Goal: Task Accomplishment & Management: Manage account settings

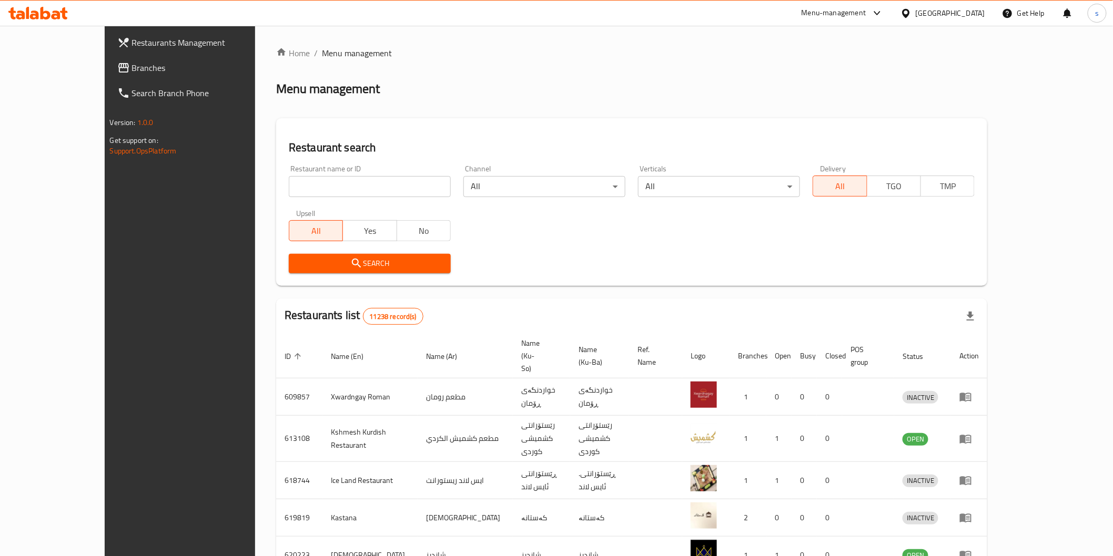
click at [374, 185] on input "search" at bounding box center [370, 186] width 162 height 21
paste input "Al Chef Restaurant"
type input "Al Chef Restaurant"
click button "Search" at bounding box center [370, 263] width 162 height 19
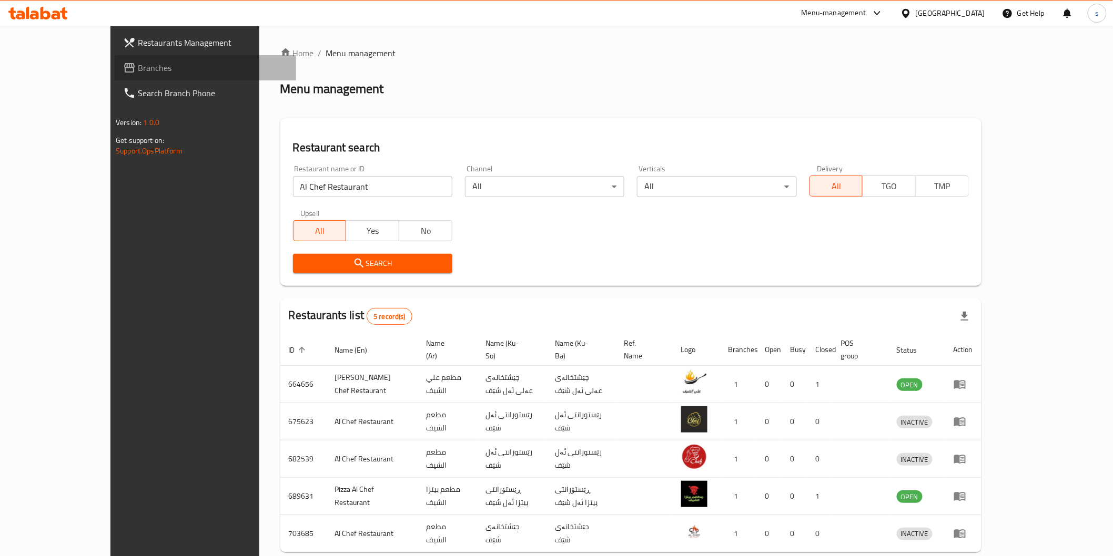
click at [138, 71] on span "Branches" at bounding box center [213, 68] width 150 height 13
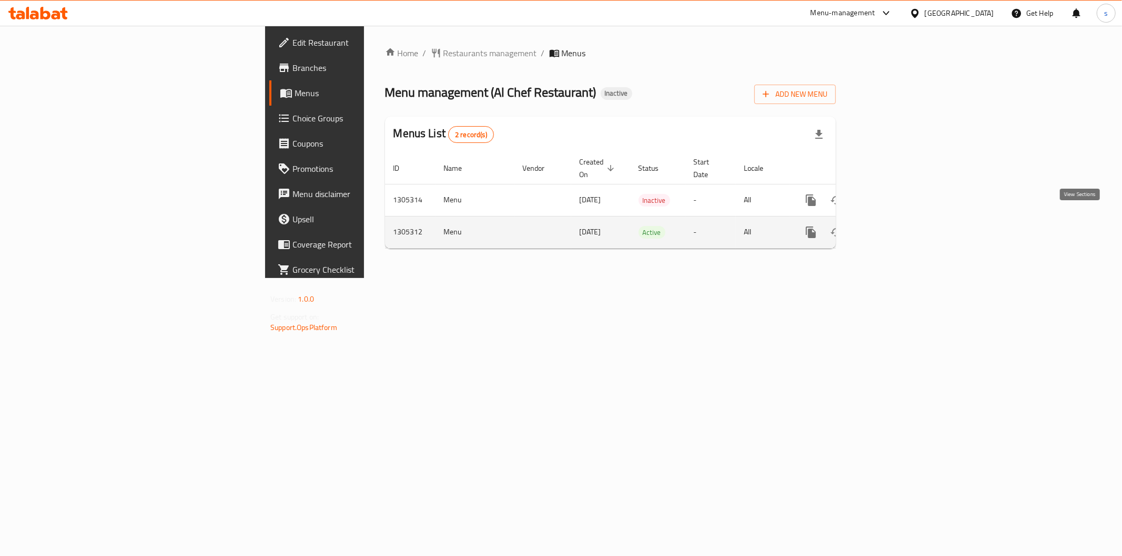
click at [893, 226] on icon "enhanced table" at bounding box center [886, 232] width 13 height 13
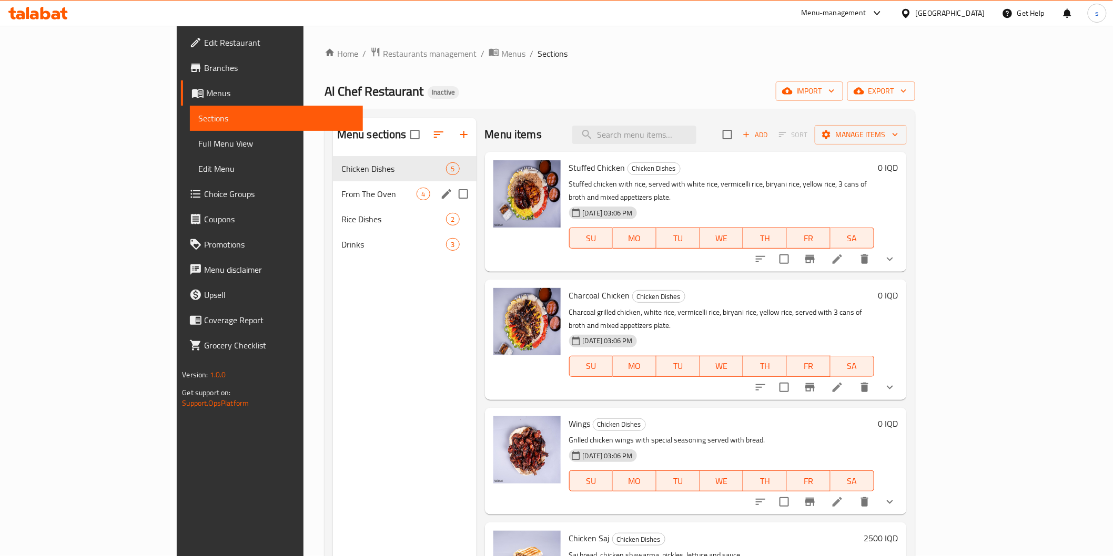
click at [350, 198] on span "From The Oven" at bounding box center [379, 194] width 76 height 13
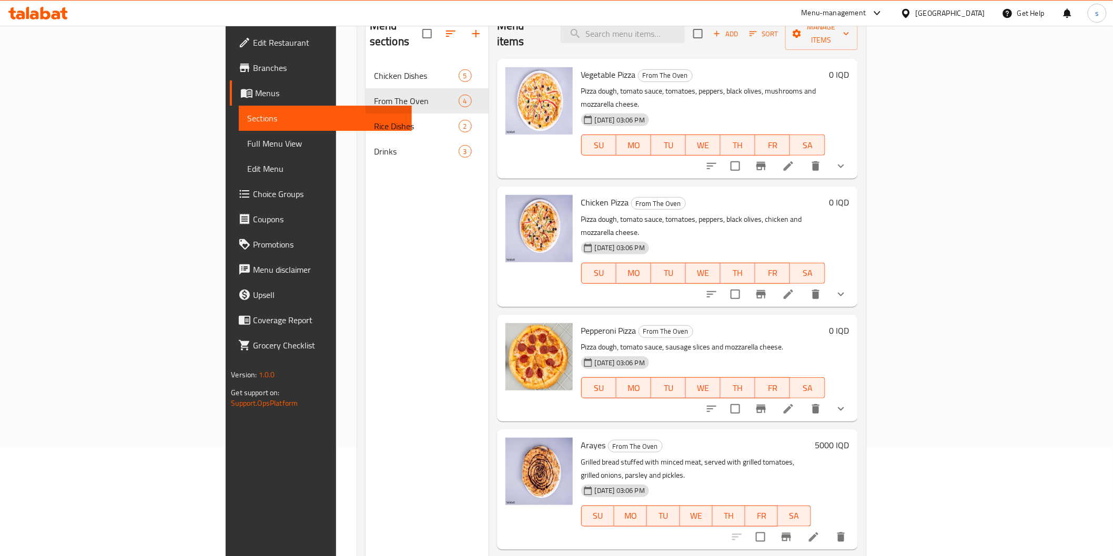
scroll to position [88, 0]
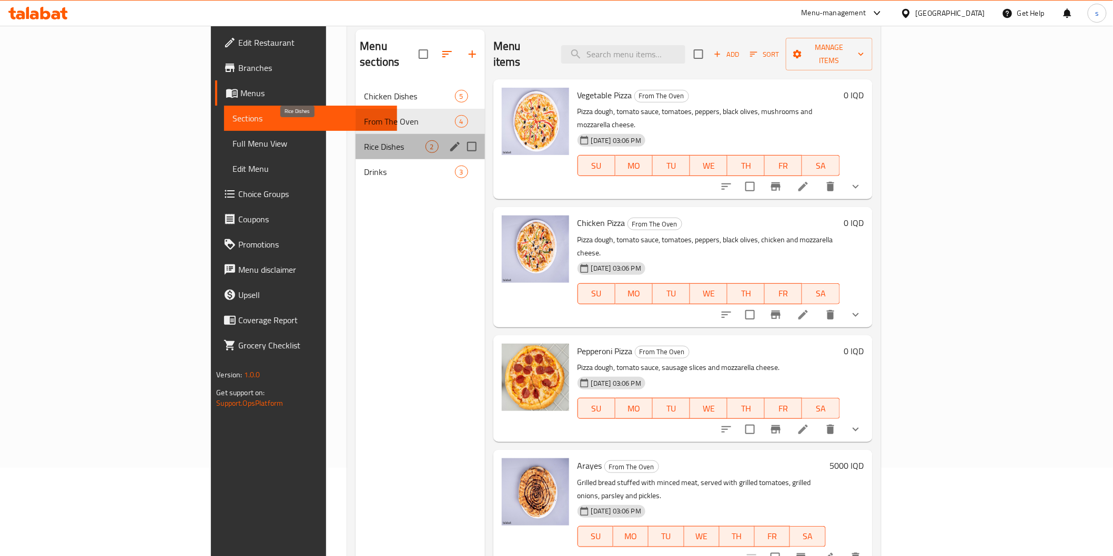
click at [364, 140] on span "Rice Dishes" at bounding box center [394, 146] width 61 height 13
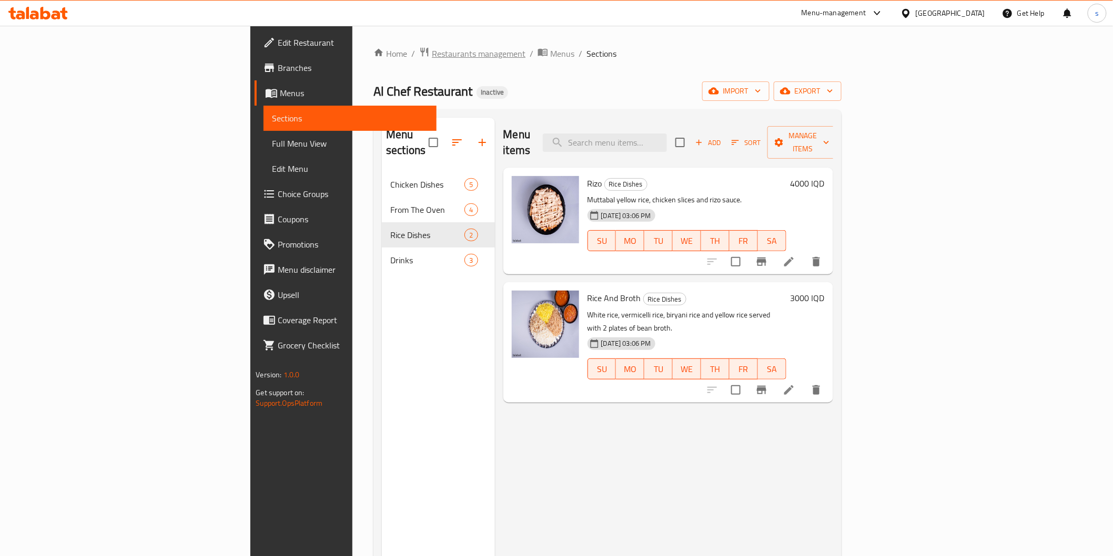
click at [432, 47] on span "Restaurants management" at bounding box center [479, 53] width 94 height 13
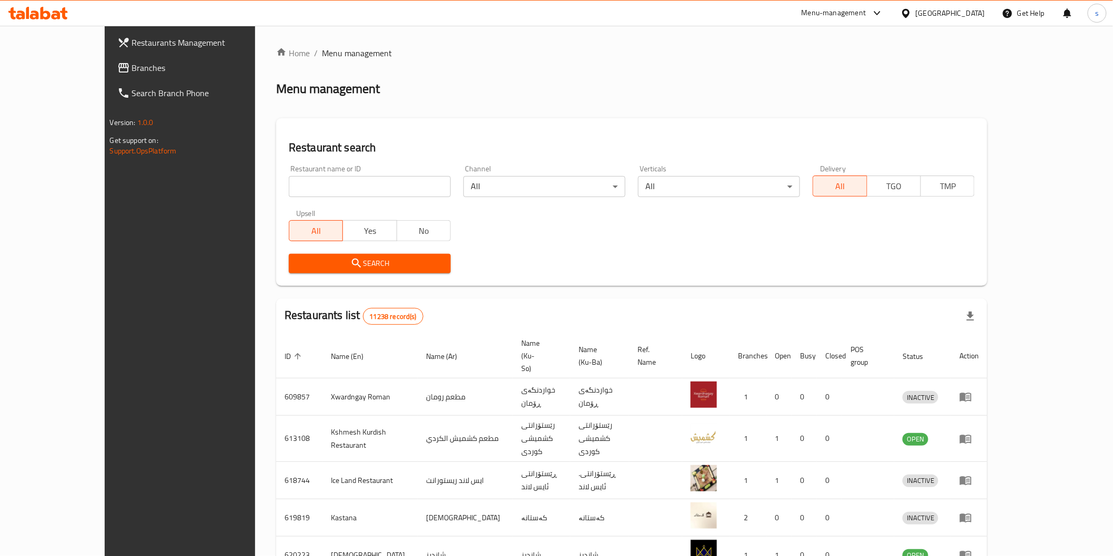
click at [336, 182] on input "search" at bounding box center [370, 186] width 162 height 21
paste input "De Fermo"
type input "De Fermo"
click button "Search" at bounding box center [370, 263] width 162 height 19
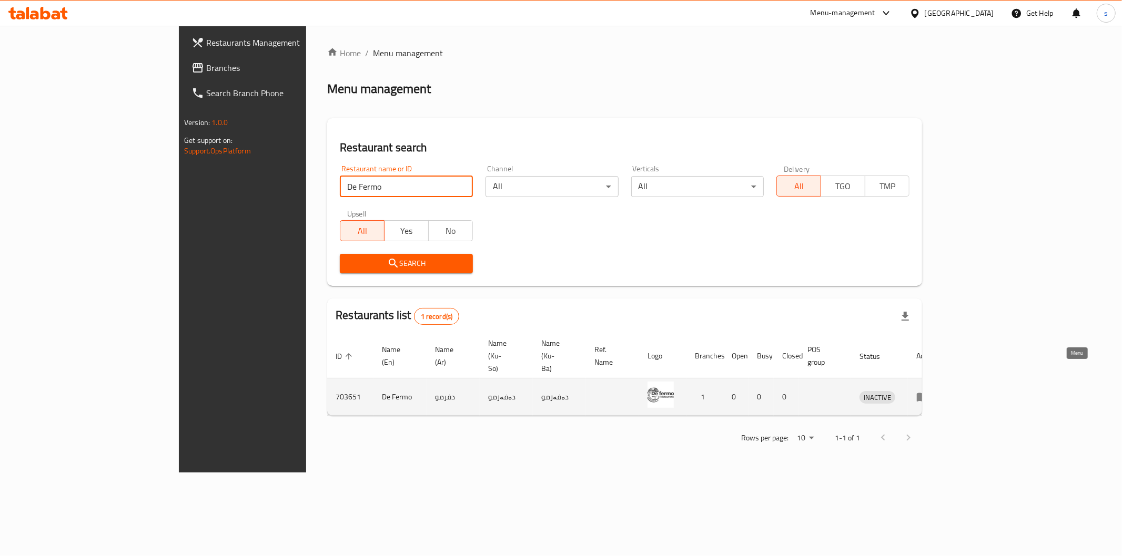
click at [929, 391] on icon "enhanced table" at bounding box center [922, 397] width 13 height 13
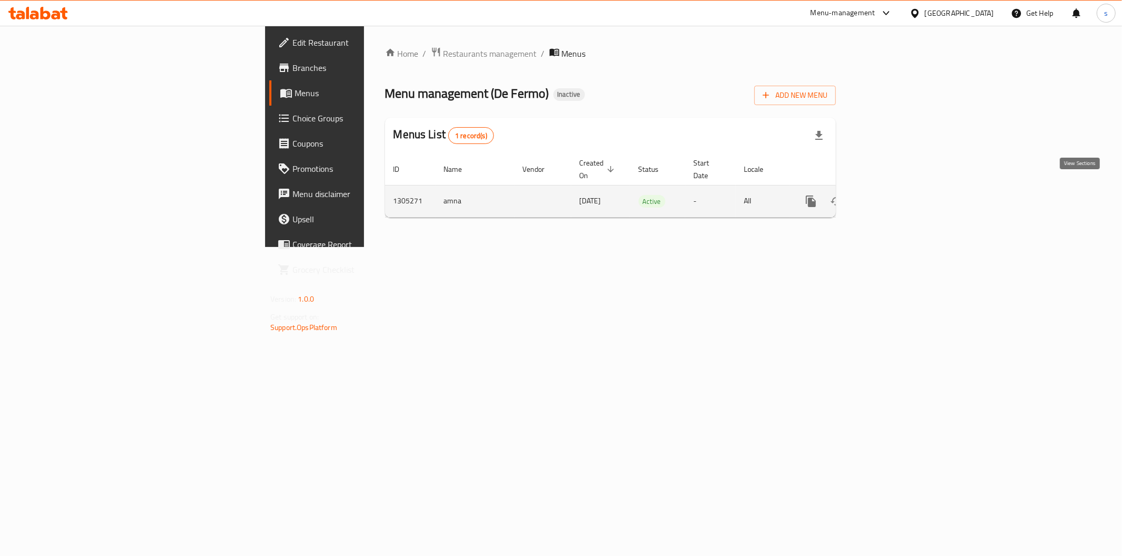
click at [899, 190] on link "enhanced table" at bounding box center [886, 201] width 25 height 25
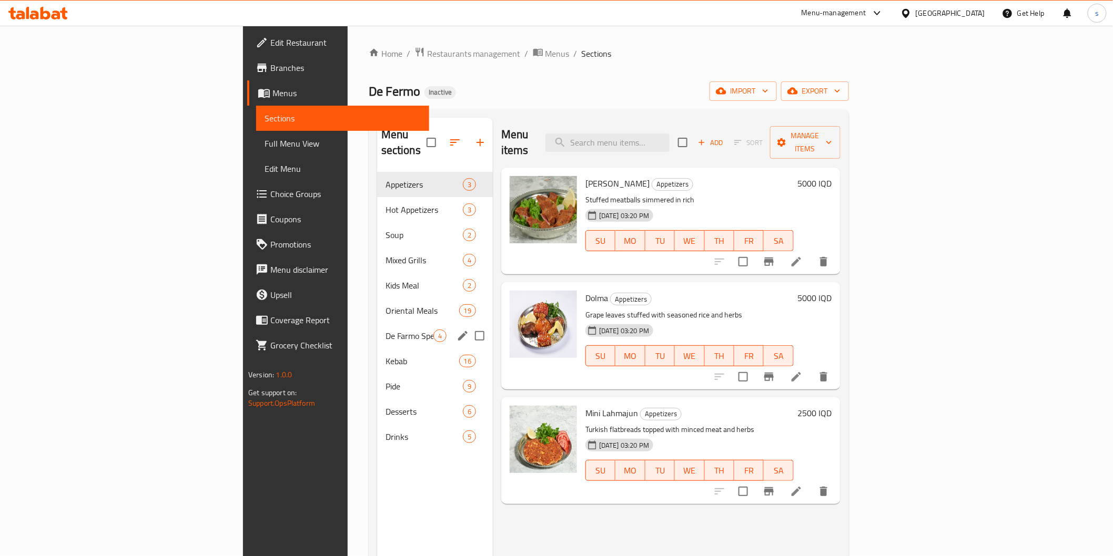
click at [386, 330] on span "De Farmo Special" at bounding box center [410, 336] width 48 height 13
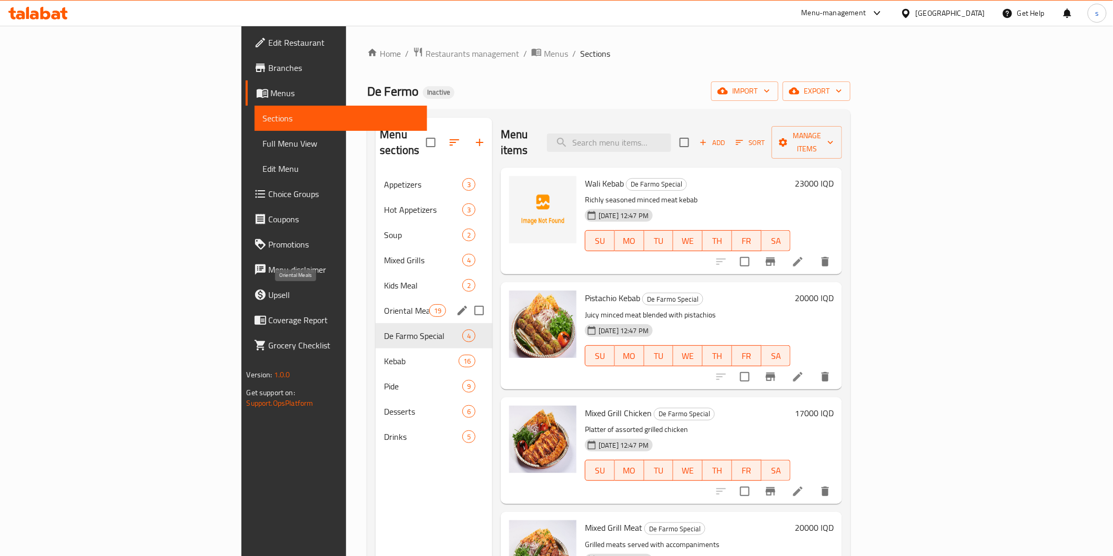
click at [384, 305] on span "Oriental Meals" at bounding box center [406, 311] width 45 height 13
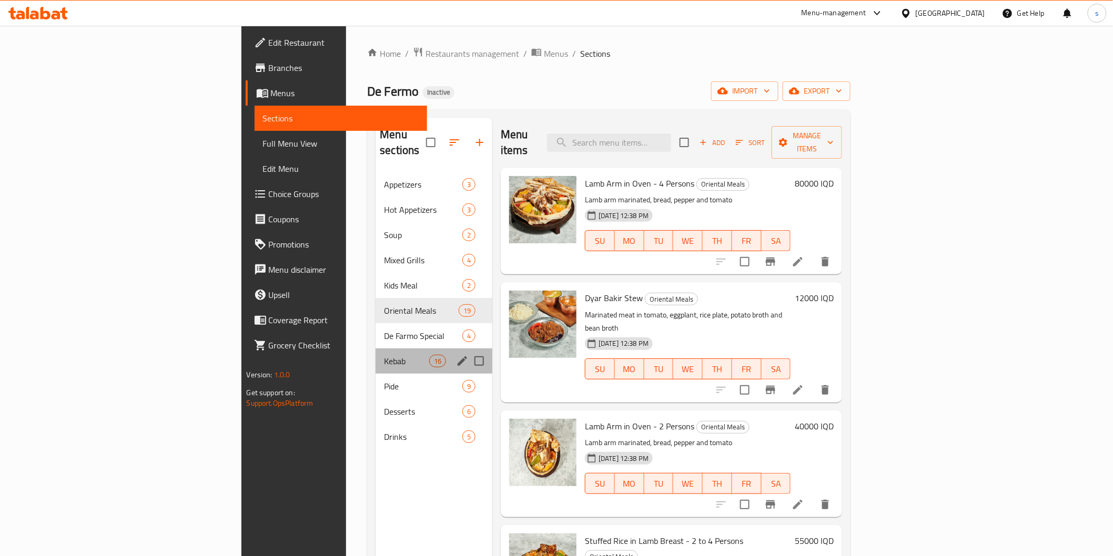
click at [376, 349] on div "Kebab 16" at bounding box center [434, 361] width 117 height 25
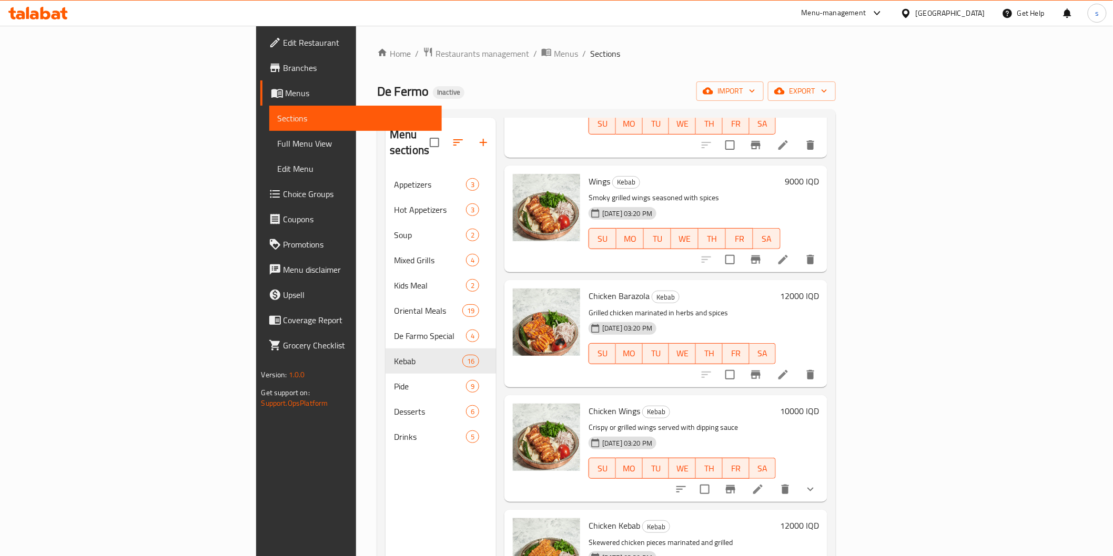
scroll to position [1110, 0]
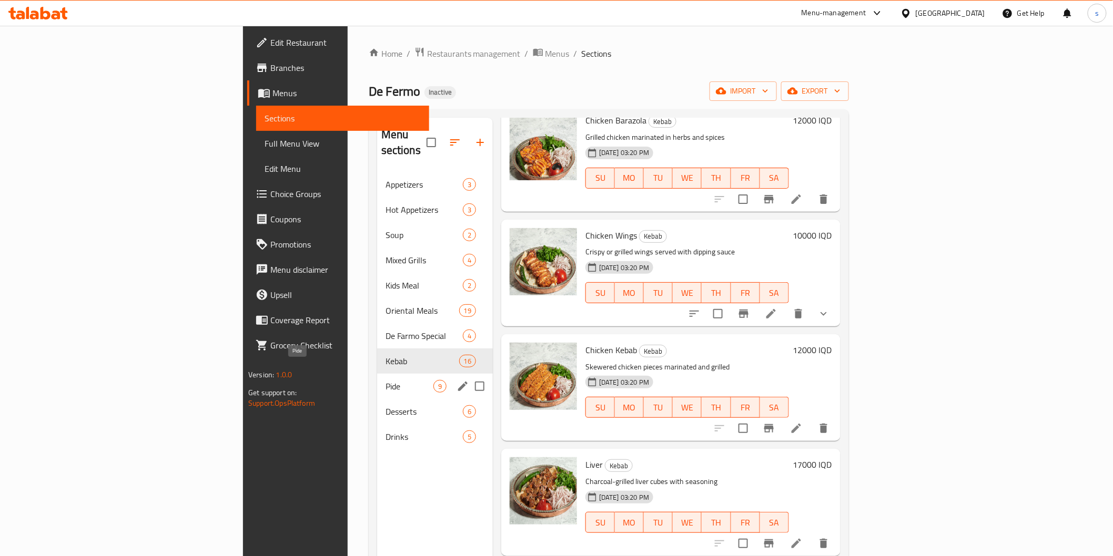
drag, startPoint x: 322, startPoint y: 365, endPoint x: 320, endPoint y: 381, distance: 16.4
click at [377, 379] on div "Pide 9" at bounding box center [435, 386] width 116 height 25
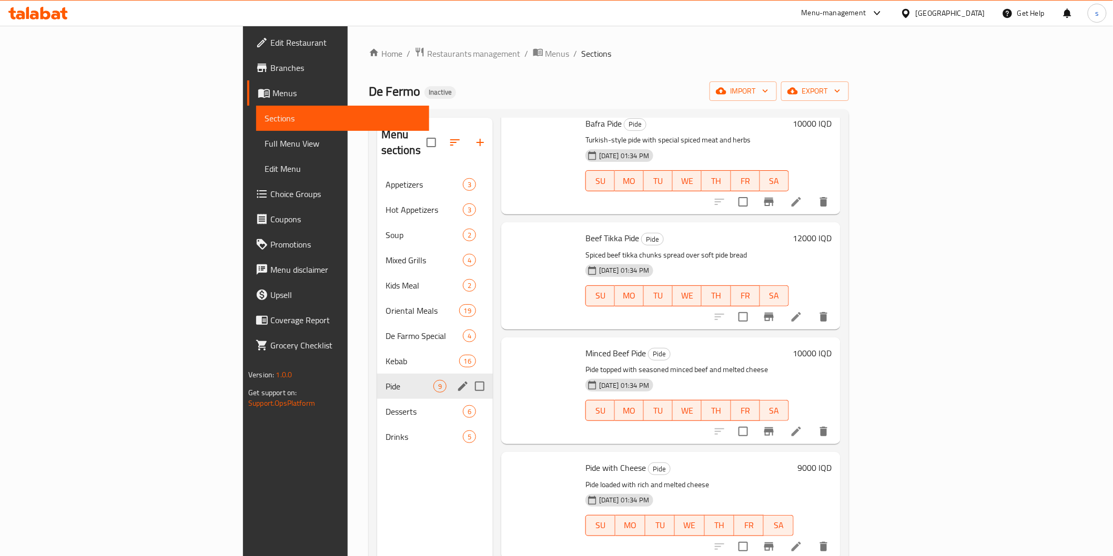
scroll to position [503, 0]
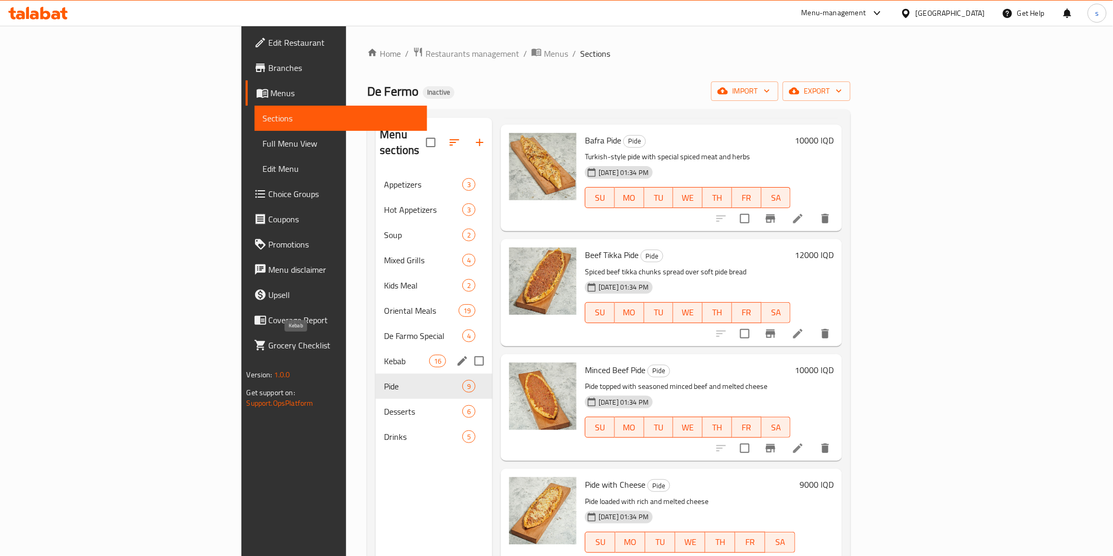
click at [384, 355] on span "Kebab" at bounding box center [406, 361] width 45 height 13
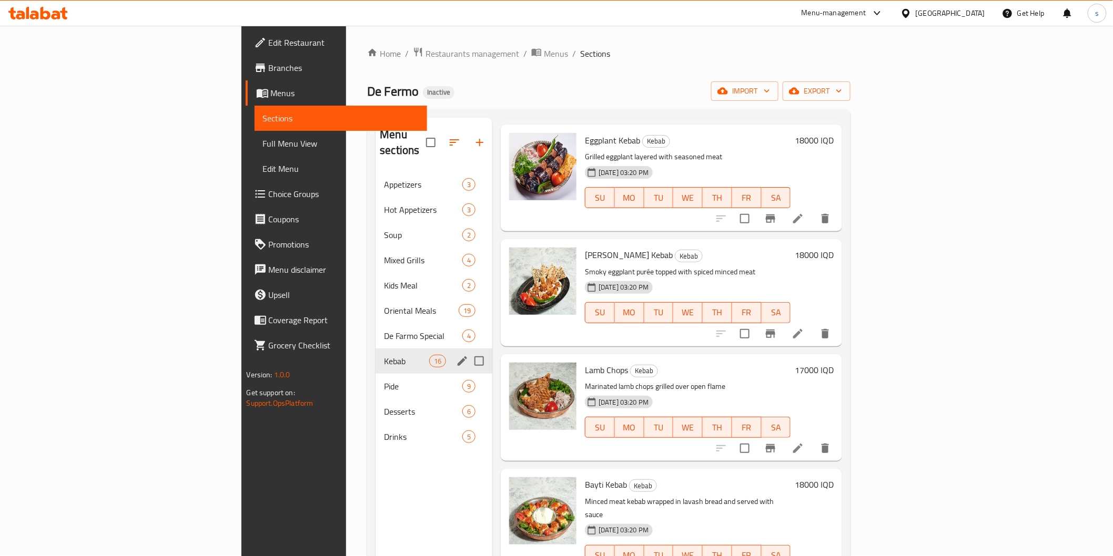
click at [376, 349] on div "Kebab 16" at bounding box center [434, 361] width 117 height 25
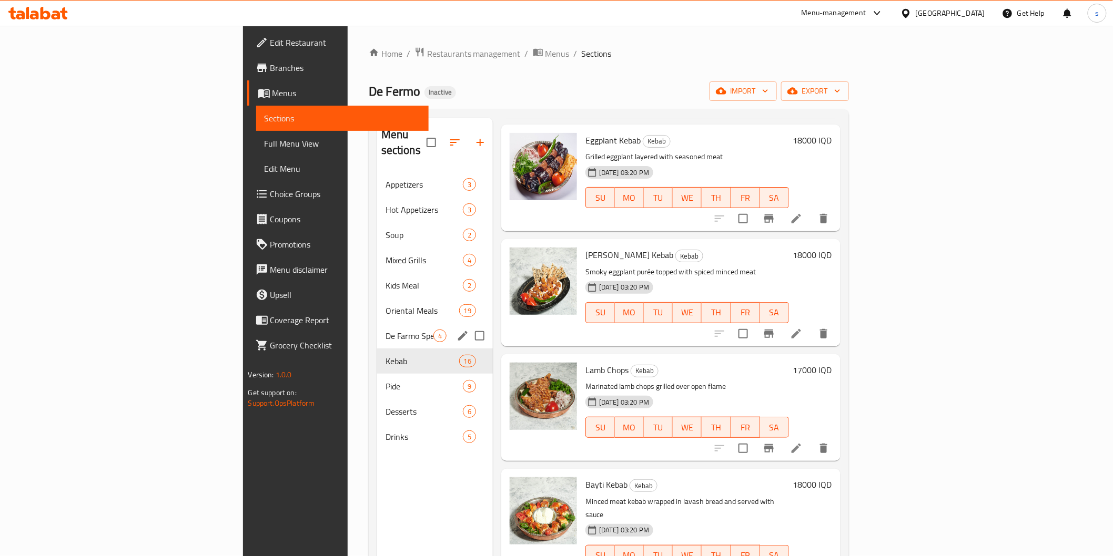
click at [377, 328] on div "De Farmo Special 4" at bounding box center [435, 335] width 116 height 25
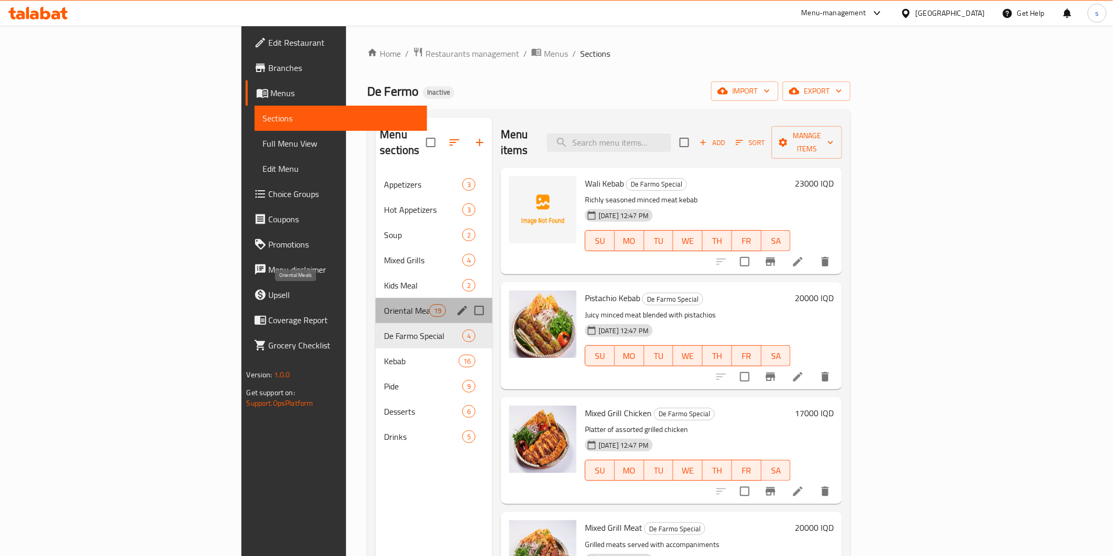
click at [384, 305] on span "Oriental Meals" at bounding box center [406, 311] width 45 height 13
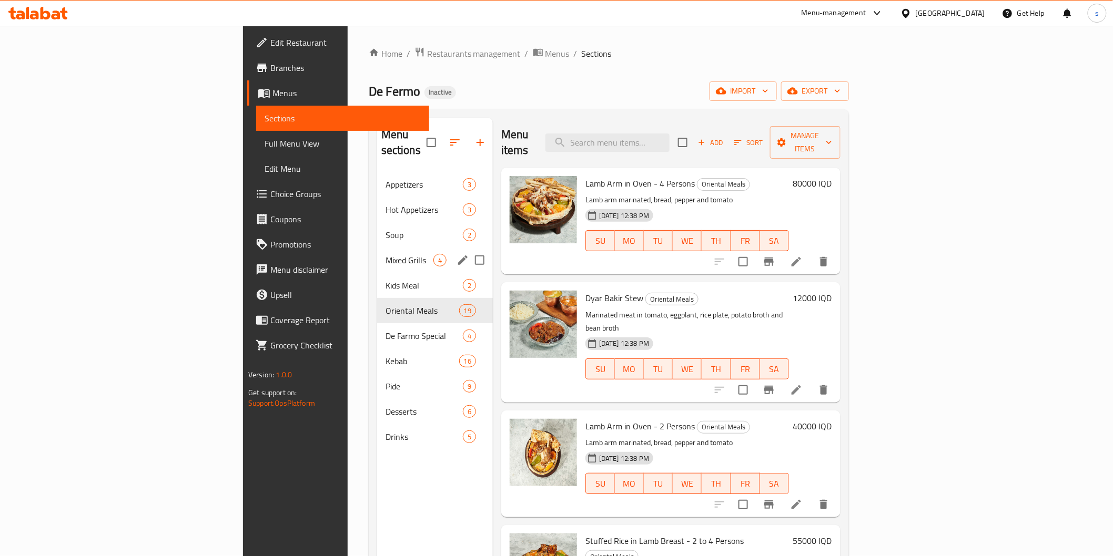
click at [377, 255] on div "Mixed Grills 4" at bounding box center [435, 260] width 116 height 25
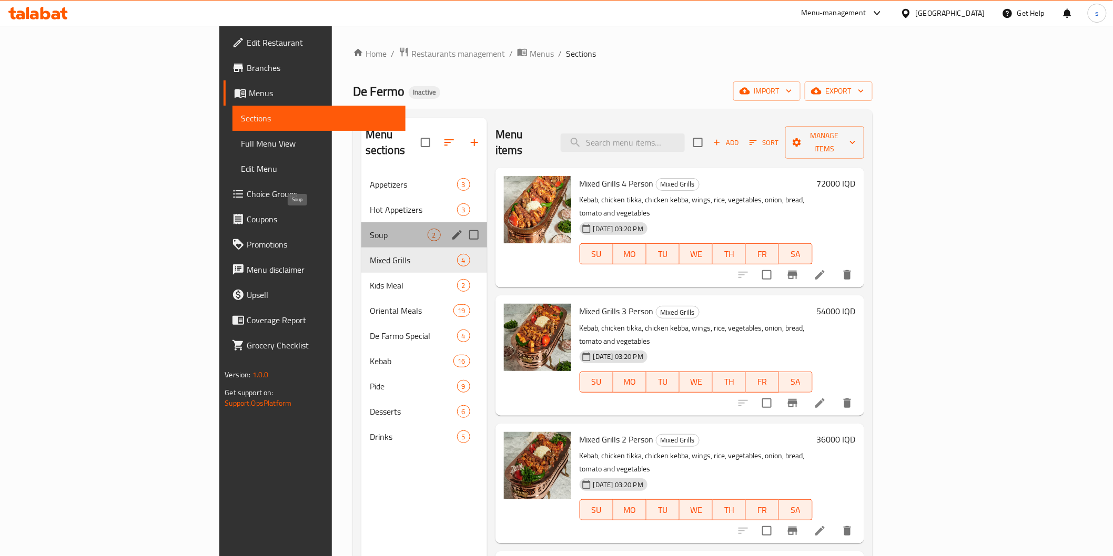
click at [370, 229] on span "Soup" at bounding box center [399, 235] width 58 height 13
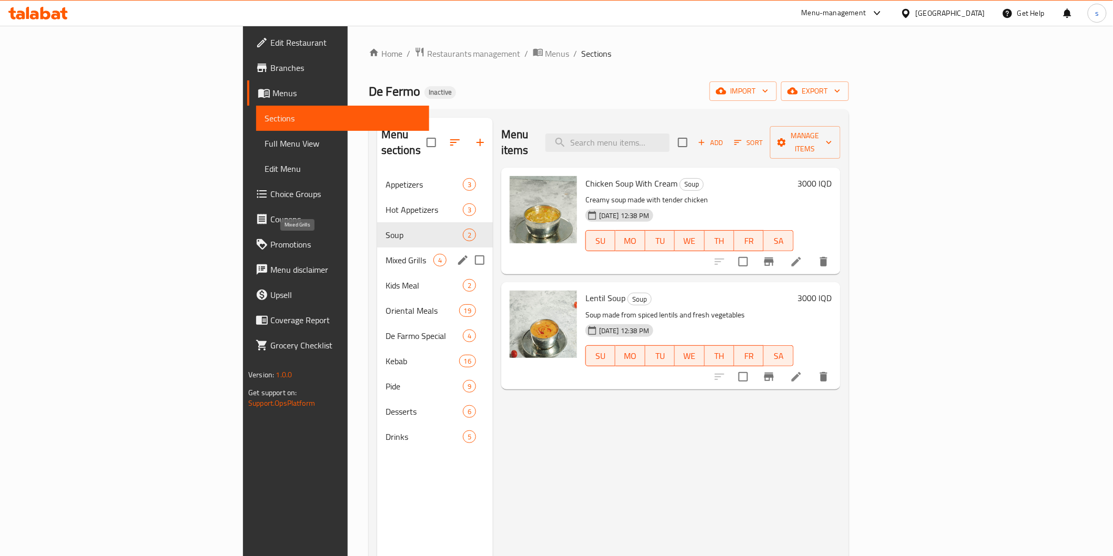
click at [386, 254] on span "Mixed Grills" at bounding box center [410, 260] width 48 height 13
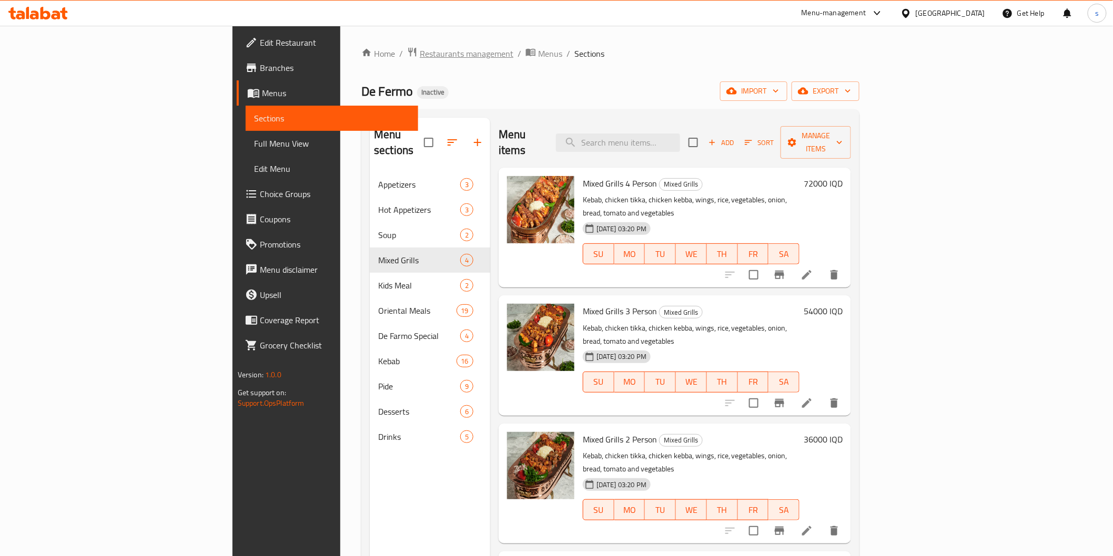
click at [420, 58] on span "Restaurants management" at bounding box center [467, 53] width 94 height 13
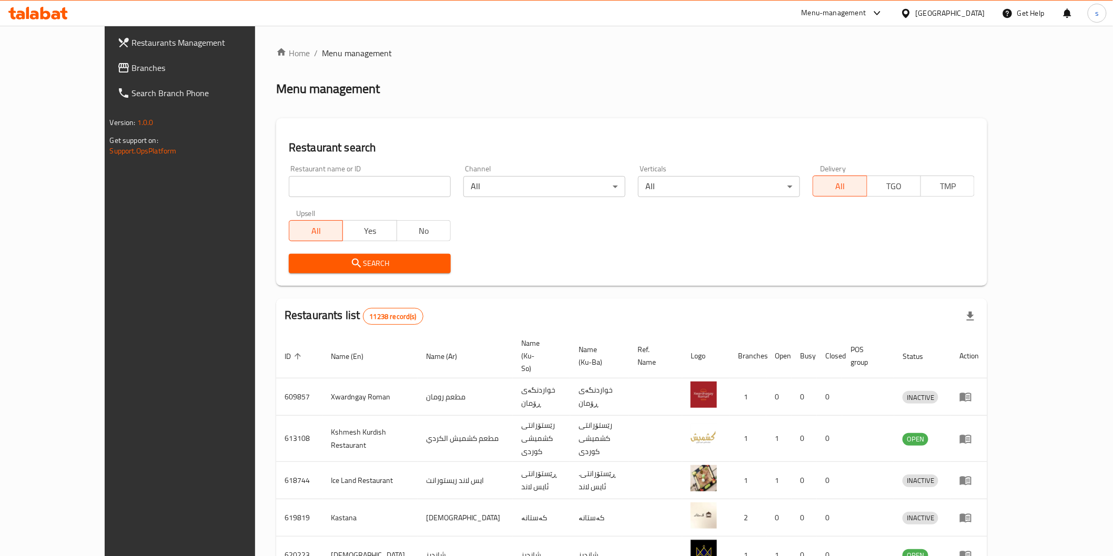
click at [109, 55] on link "Branches" at bounding box center [199, 67] width 181 height 25
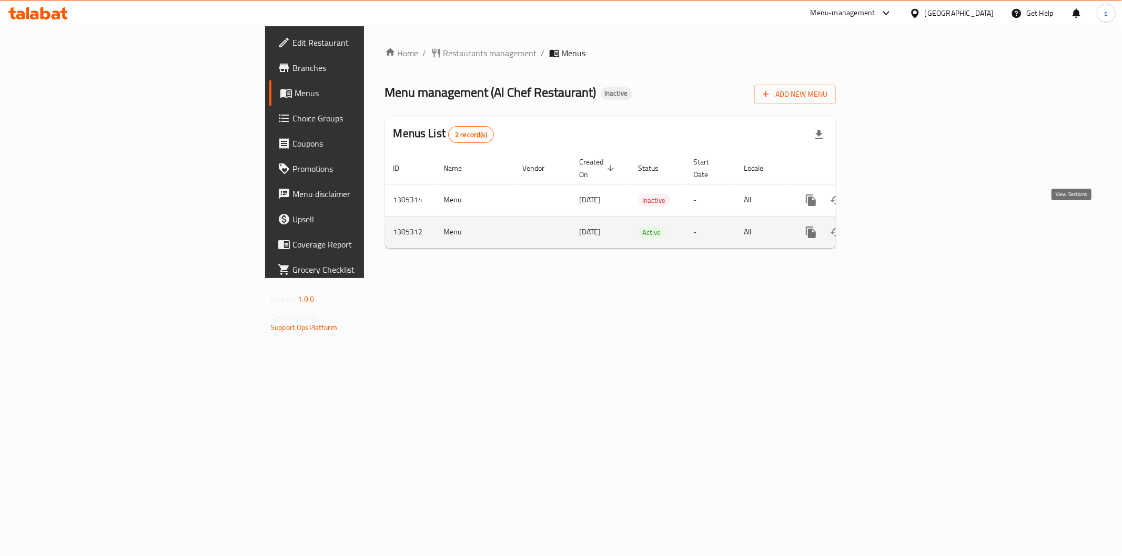
click at [899, 220] on link "enhanced table" at bounding box center [886, 232] width 25 height 25
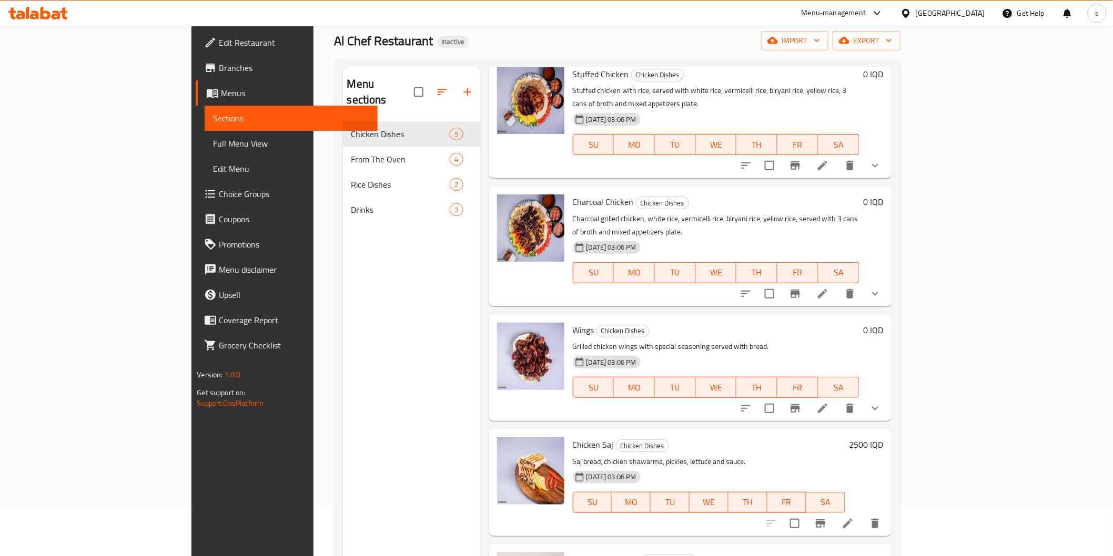
scroll to position [30, 0]
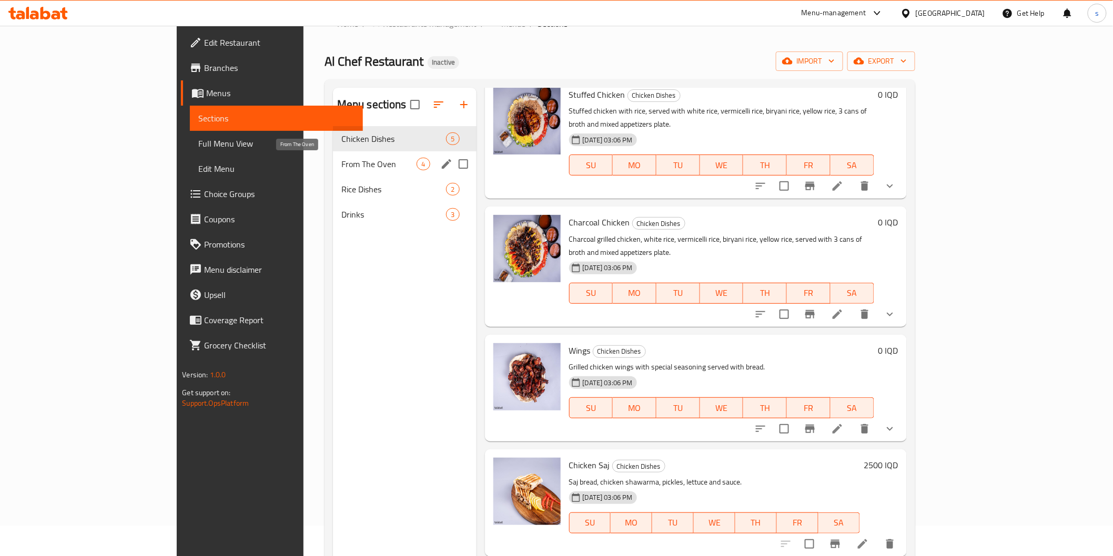
click at [341, 166] on span "From The Oven" at bounding box center [379, 164] width 76 height 13
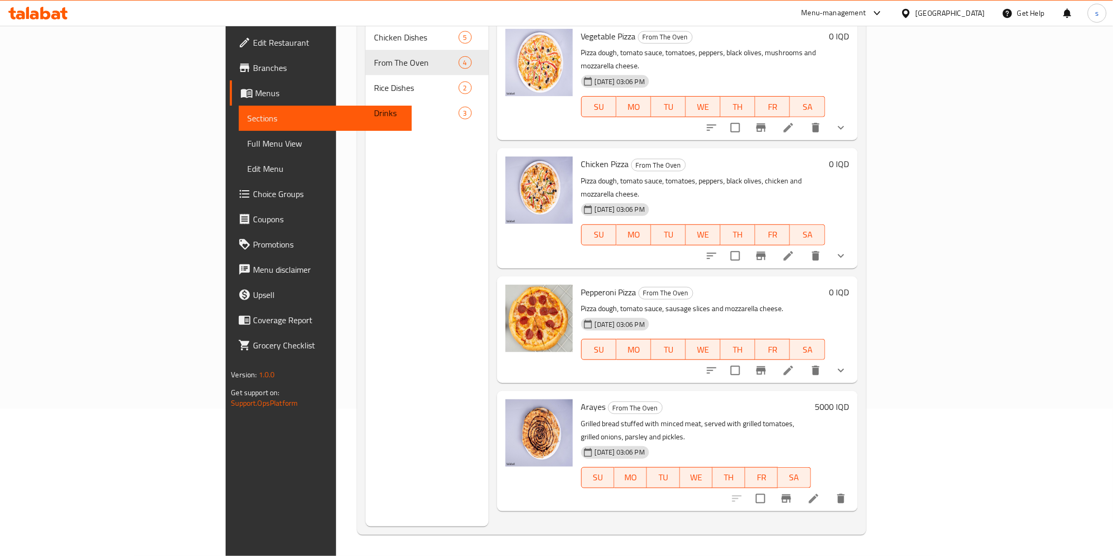
scroll to position [88, 0]
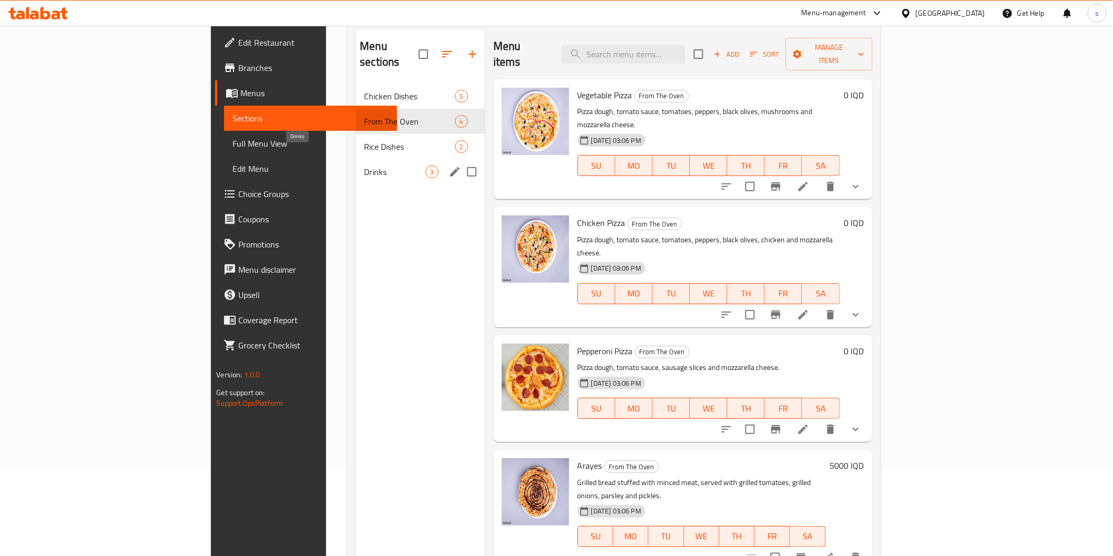
click at [364, 166] on span "Drinks" at bounding box center [394, 172] width 61 height 13
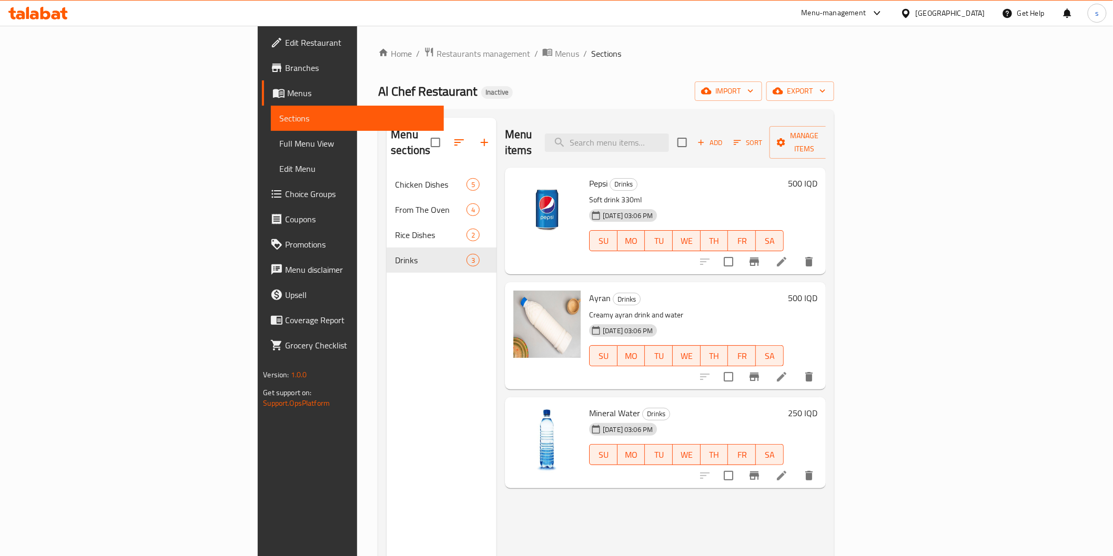
click at [378, 66] on div "Home / Restaurants management / Menus / Sections Al Chef Restaurant Inactive im…" at bounding box center [605, 365] width 455 height 636
click at [437, 54] on span "Restaurants management" at bounding box center [484, 53] width 94 height 13
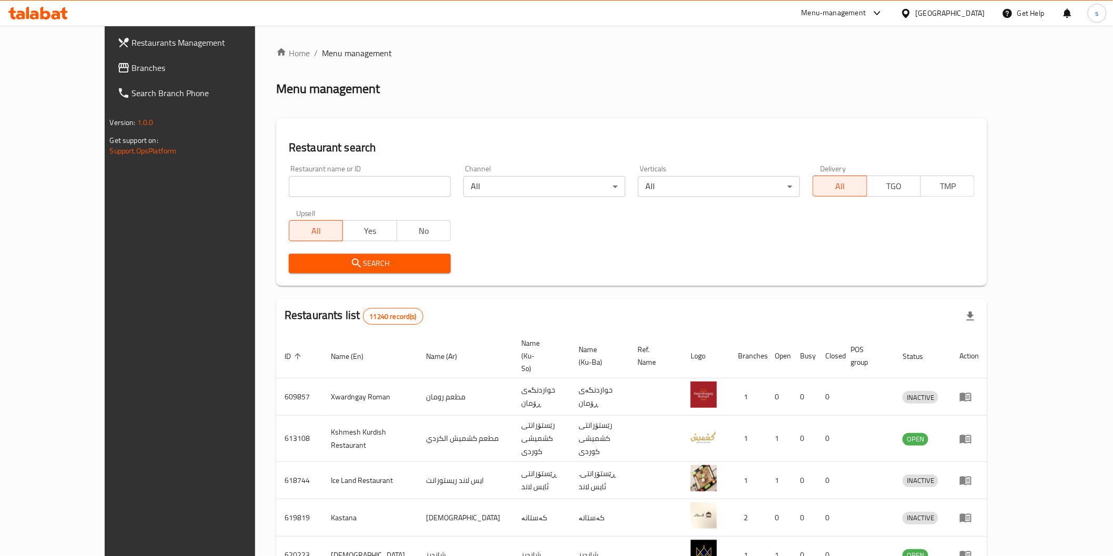
click at [317, 191] on input "search" at bounding box center [370, 186] width 162 height 21
paste input "Pacha Abu Mohammed Al Maslawy"
click button "Search" at bounding box center [370, 263] width 162 height 19
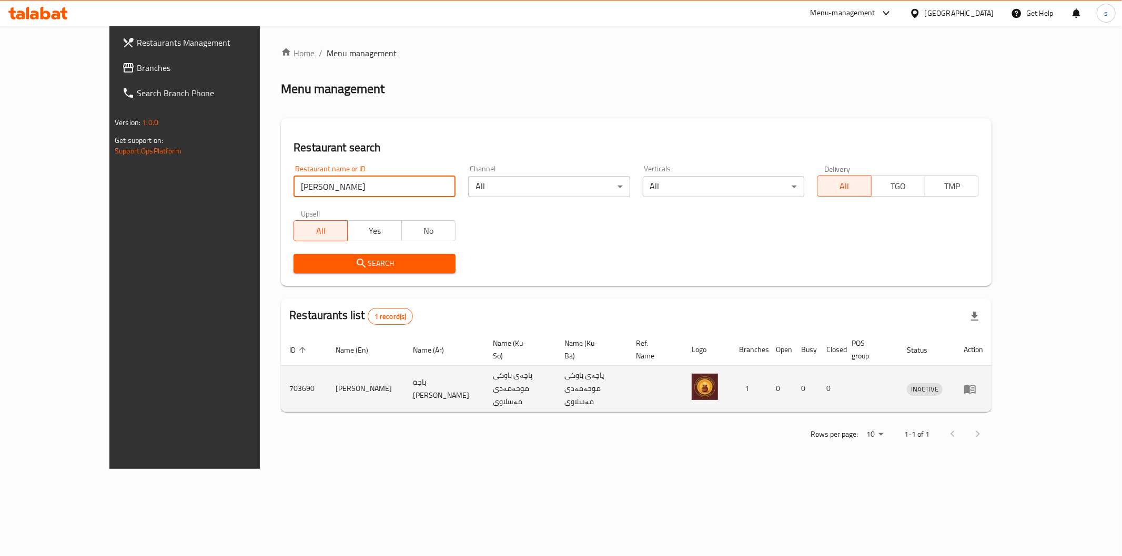
type input "Pacha Abu Mohammed Al"
click at [976, 385] on icon "enhanced table" at bounding box center [970, 389] width 12 height 9
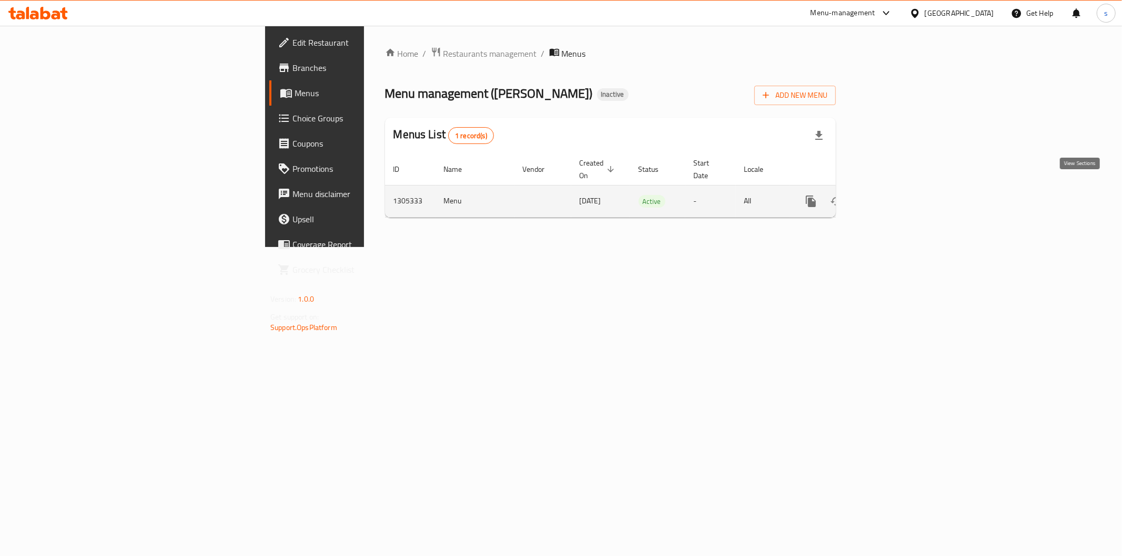
click at [899, 197] on link "enhanced table" at bounding box center [886, 201] width 25 height 25
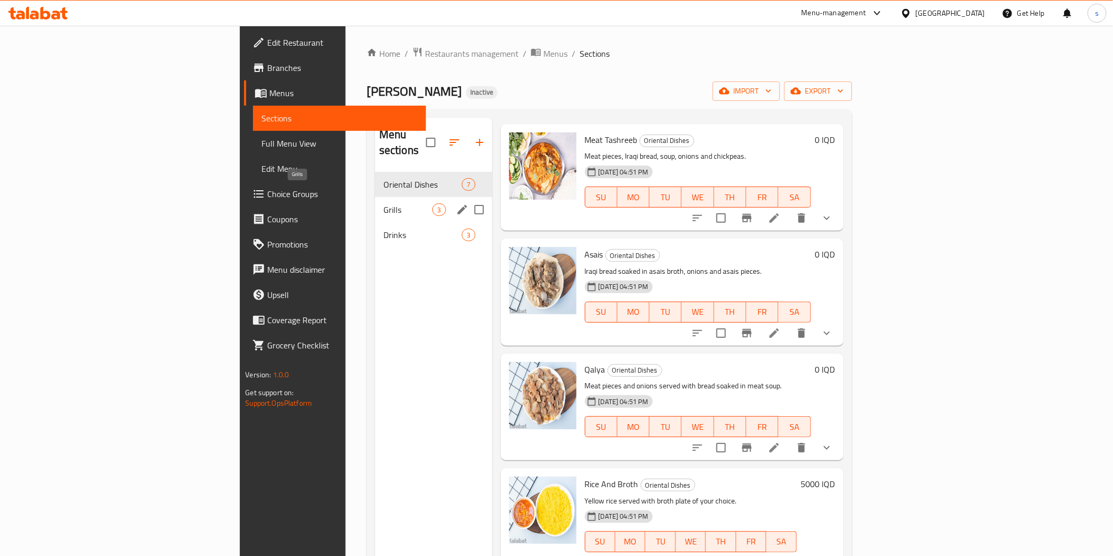
click at [383, 204] on span "Grills" at bounding box center [407, 210] width 49 height 13
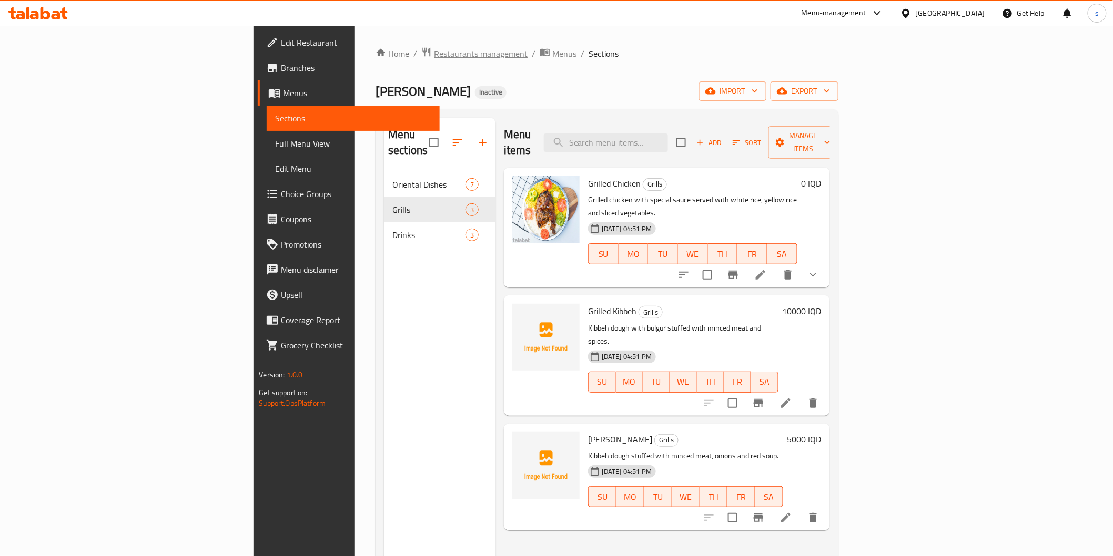
click at [434, 59] on span "Restaurants management" at bounding box center [481, 53] width 94 height 13
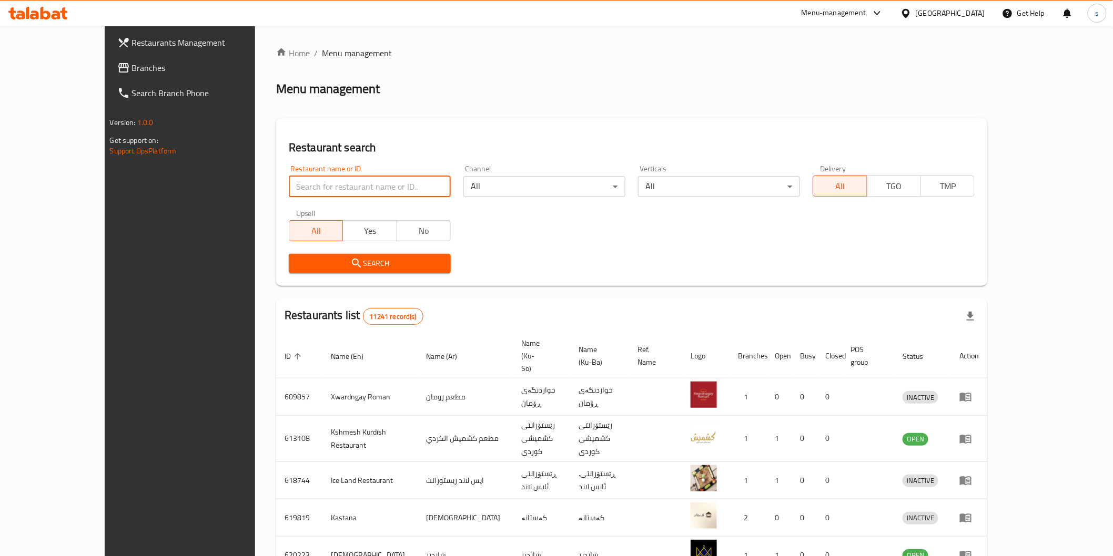
click at [342, 184] on input "search" at bounding box center [370, 186] width 162 height 21
click button "Search" at bounding box center [370, 263] width 162 height 19
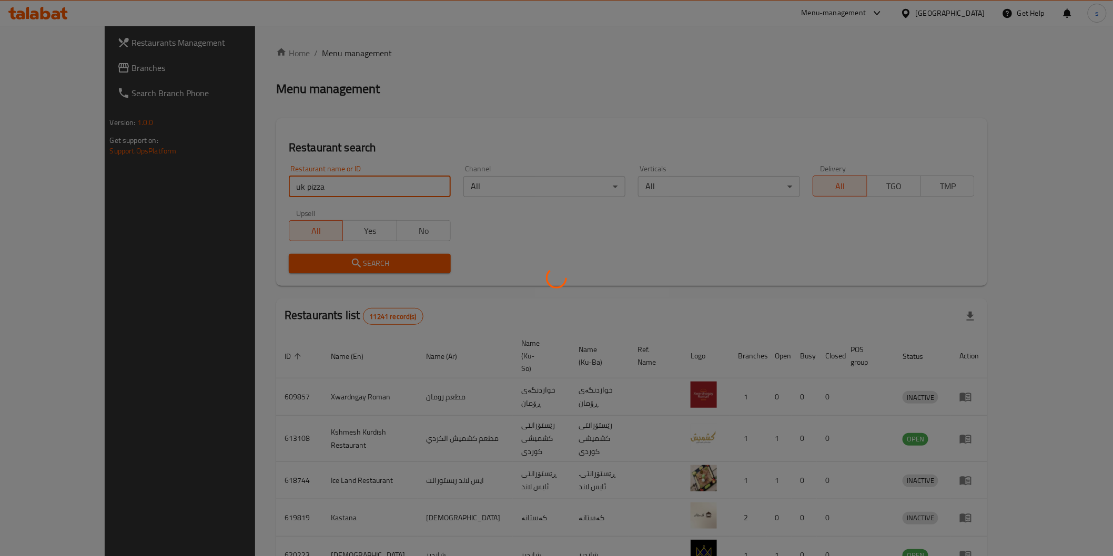
type input "UK pizza"
click button "Search" at bounding box center [370, 263] width 162 height 19
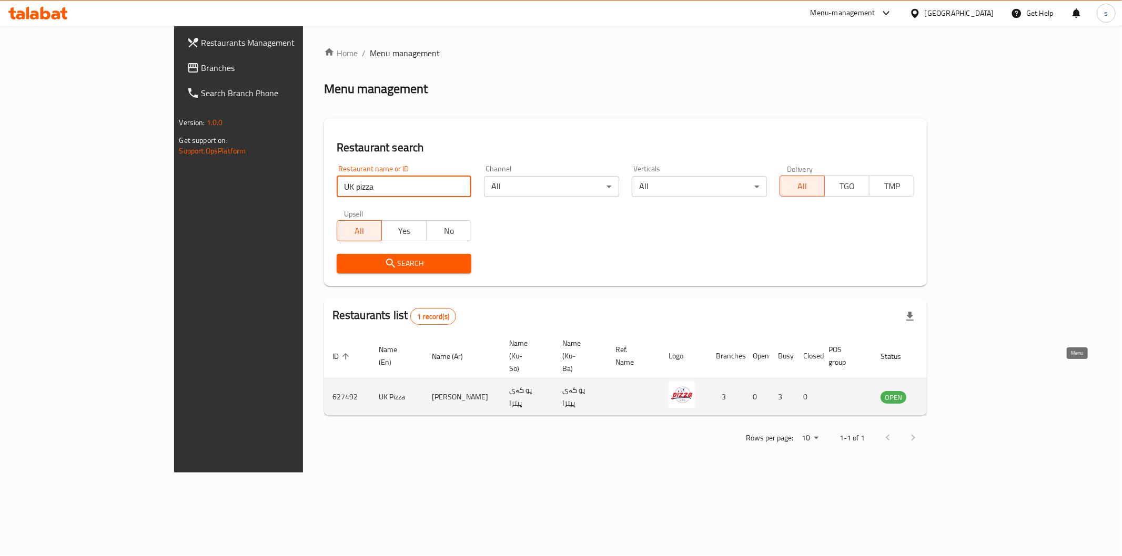
click at [948, 393] on icon "enhanced table" at bounding box center [942, 397] width 12 height 9
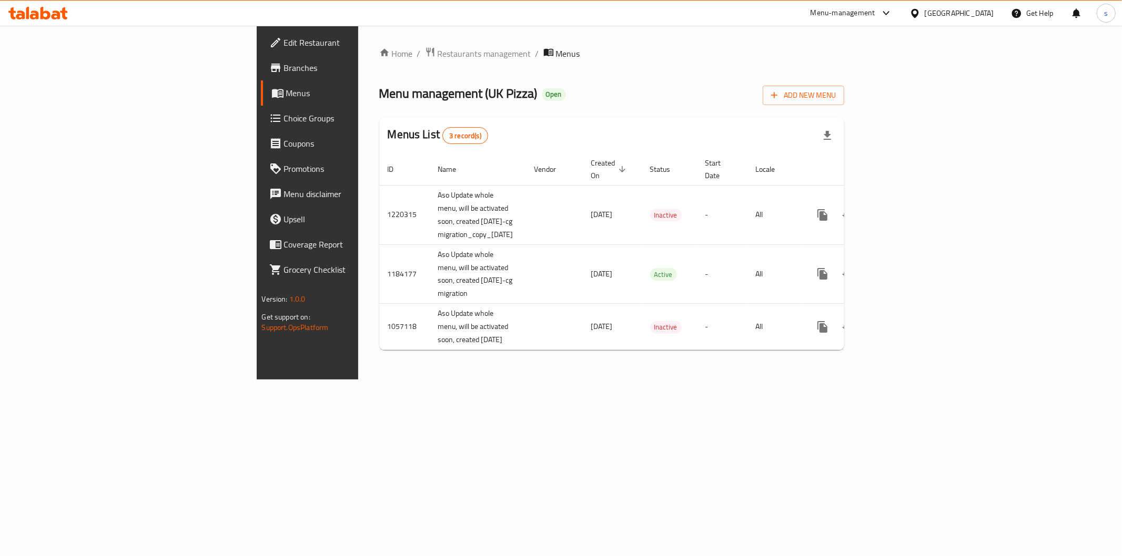
click at [284, 70] on span "Branches" at bounding box center [359, 68] width 151 height 13
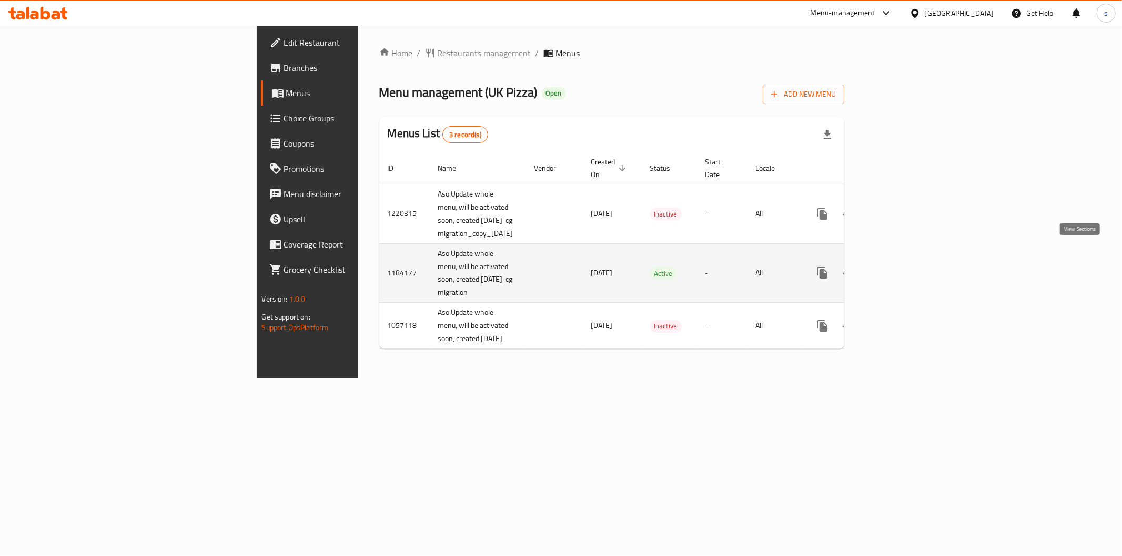
click at [911, 260] on link "enhanced table" at bounding box center [898, 272] width 25 height 25
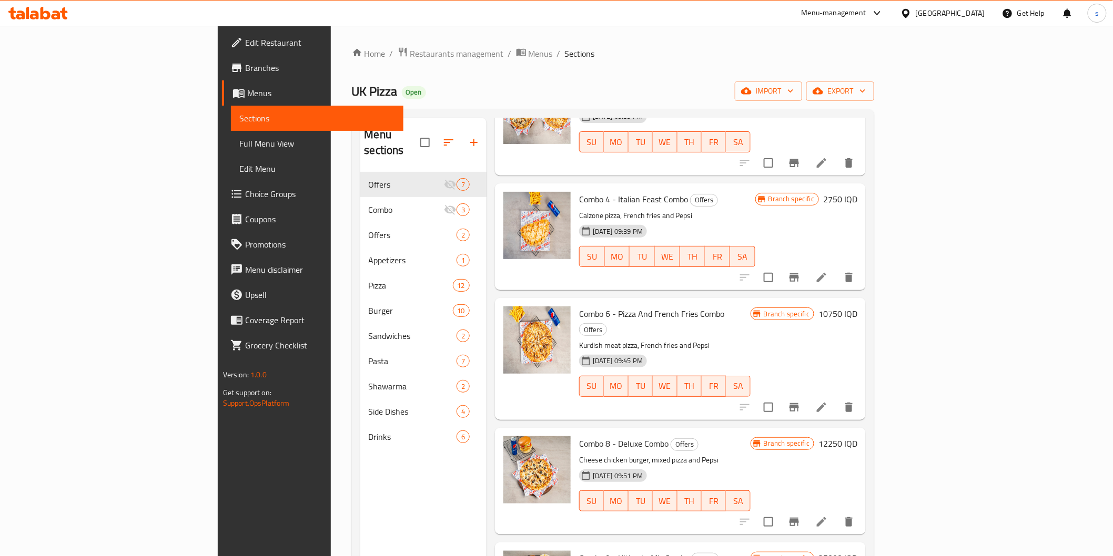
scroll to position [234, 0]
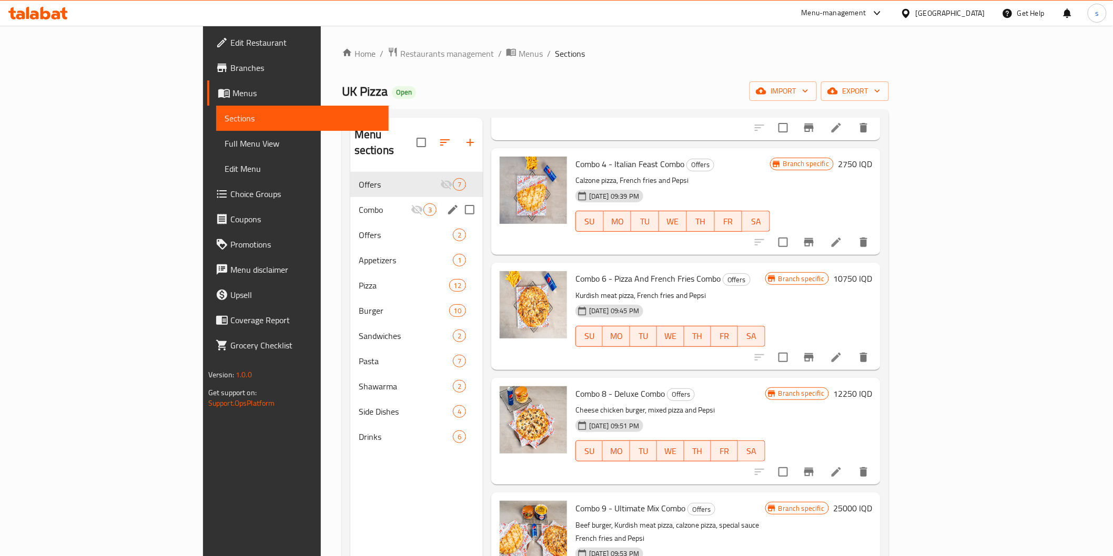
click at [350, 197] on div "Combo 3" at bounding box center [416, 209] width 133 height 25
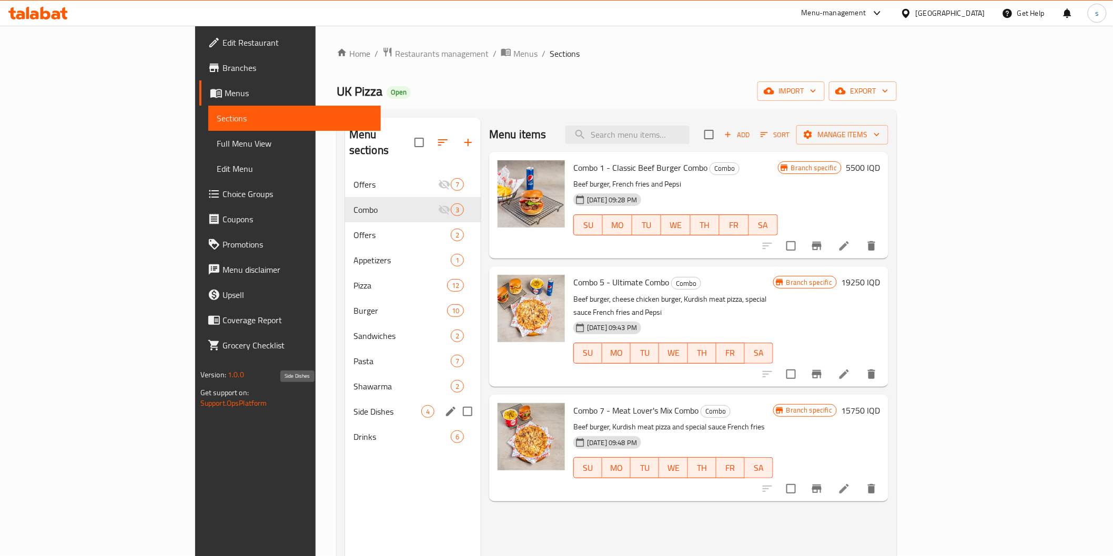
click at [353, 405] on span "Side Dishes" at bounding box center [387, 411] width 68 height 13
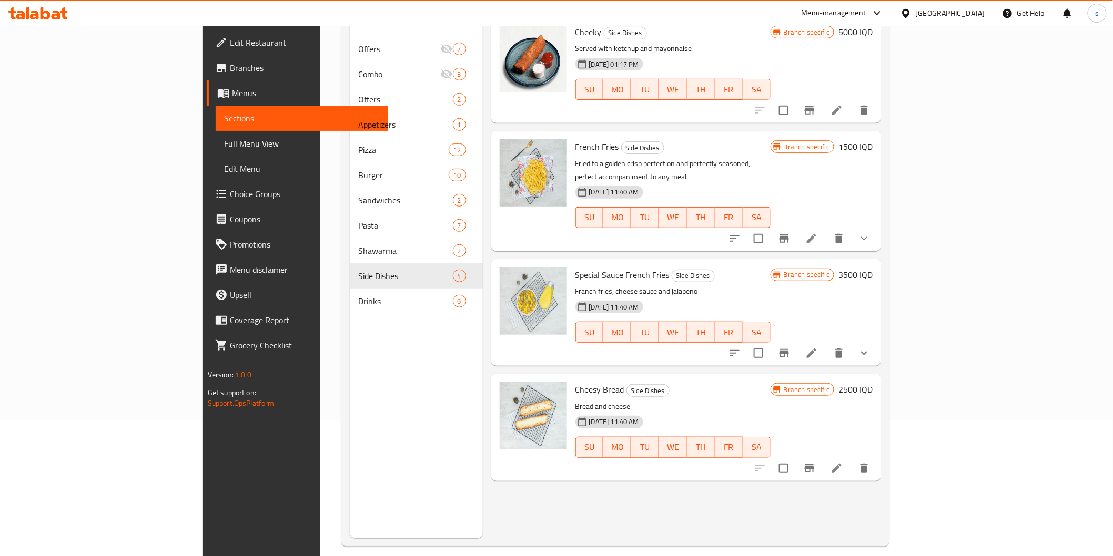
scroll to position [147, 0]
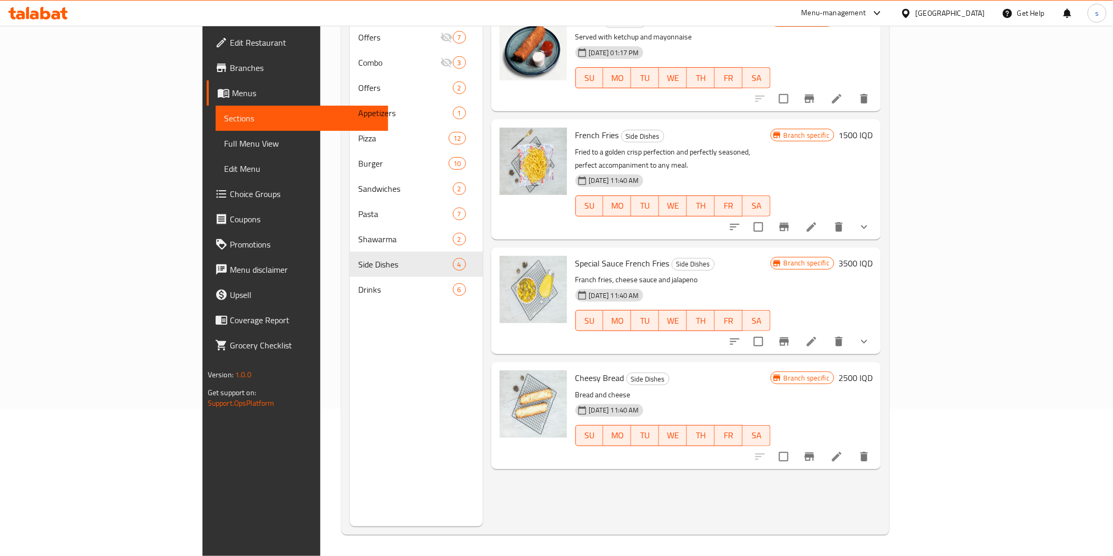
click at [575, 256] on span "Special Sauce French Fries" at bounding box center [622, 264] width 94 height 16
click at [870, 336] on icon "show more" at bounding box center [864, 342] width 13 height 13
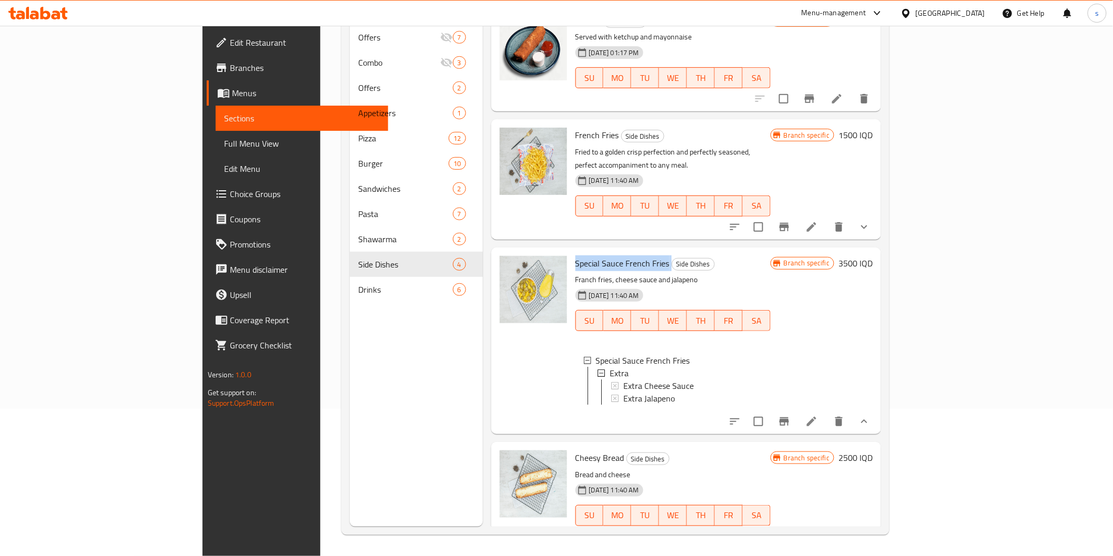
scroll to position [0, 0]
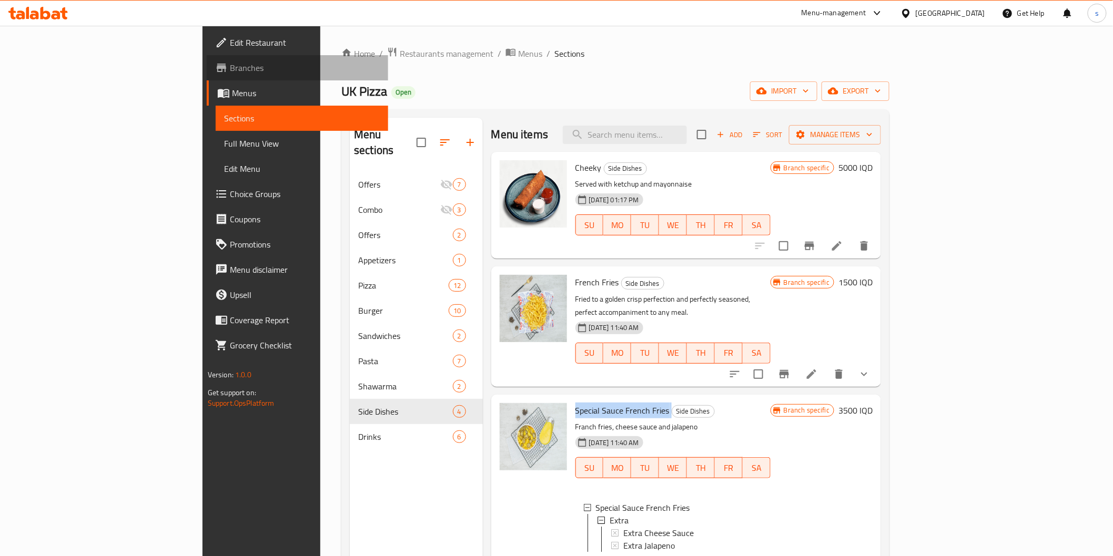
click at [207, 58] on link "Branches" at bounding box center [297, 67] width 181 height 25
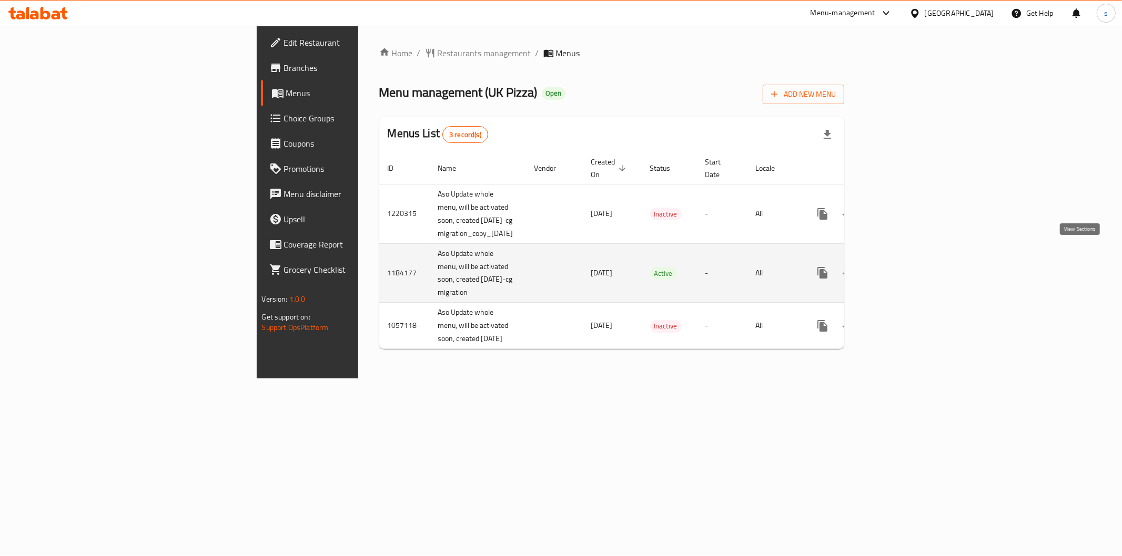
click at [911, 260] on link "enhanced table" at bounding box center [898, 272] width 25 height 25
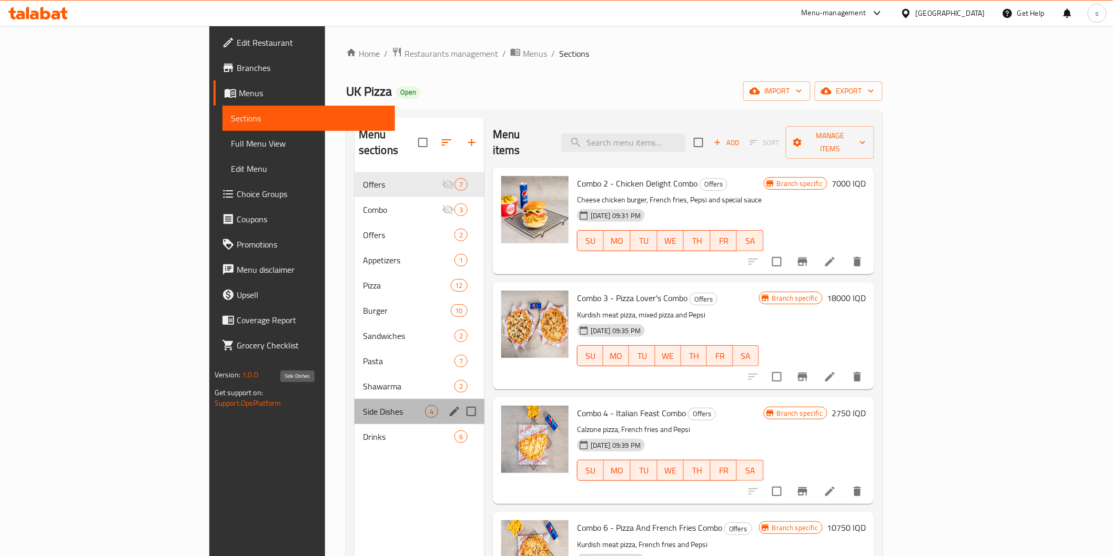
click at [363, 405] on span "Side Dishes" at bounding box center [394, 411] width 62 height 13
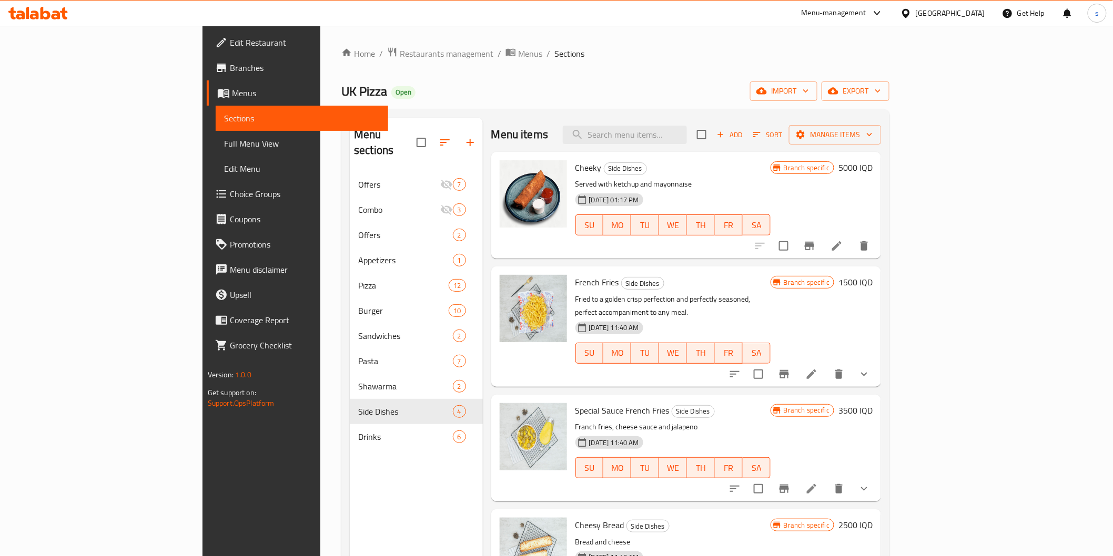
scroll to position [117, 0]
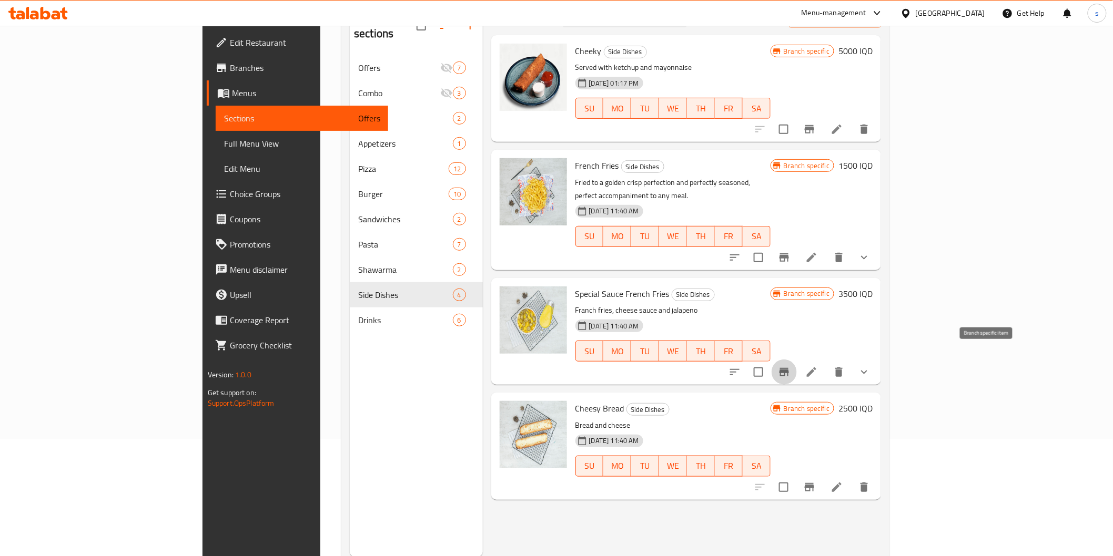
click at [790, 366] on icon "Branch-specific-item" at bounding box center [784, 372] width 13 height 13
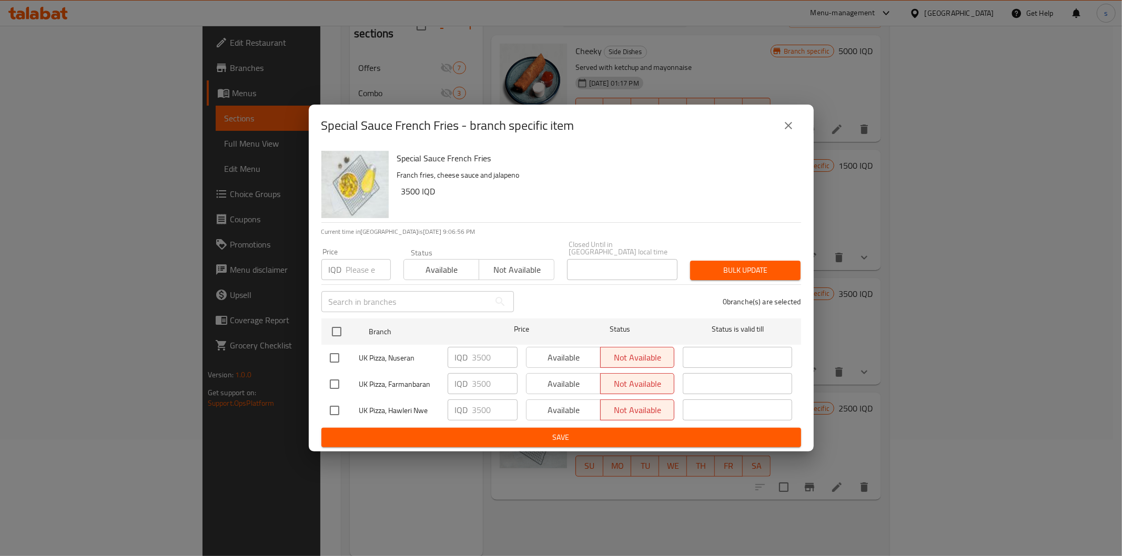
click at [789, 132] on icon "close" at bounding box center [788, 125] width 13 height 13
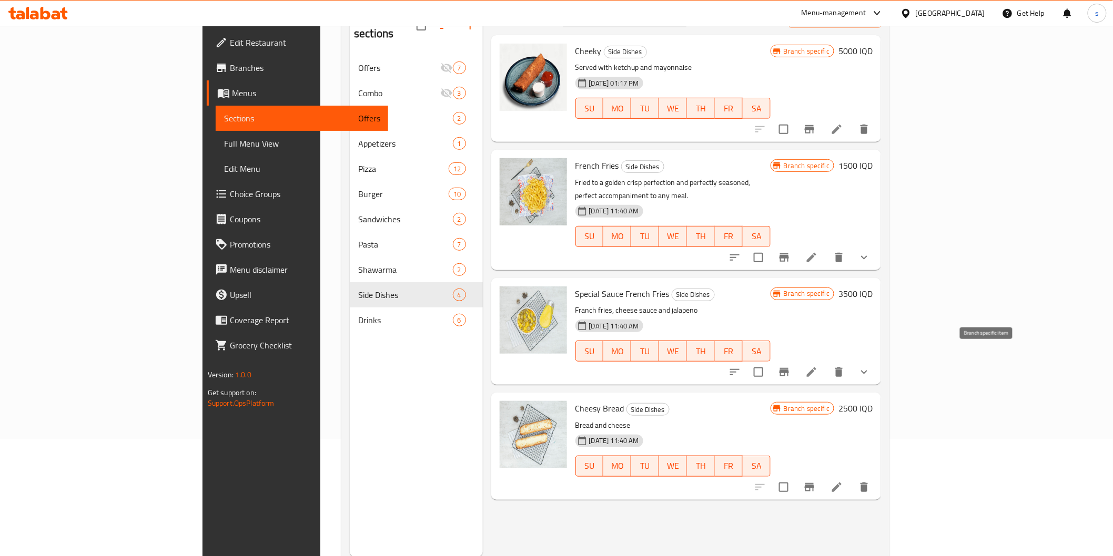
click at [789, 368] on icon "Branch-specific-item" at bounding box center [783, 372] width 9 height 8
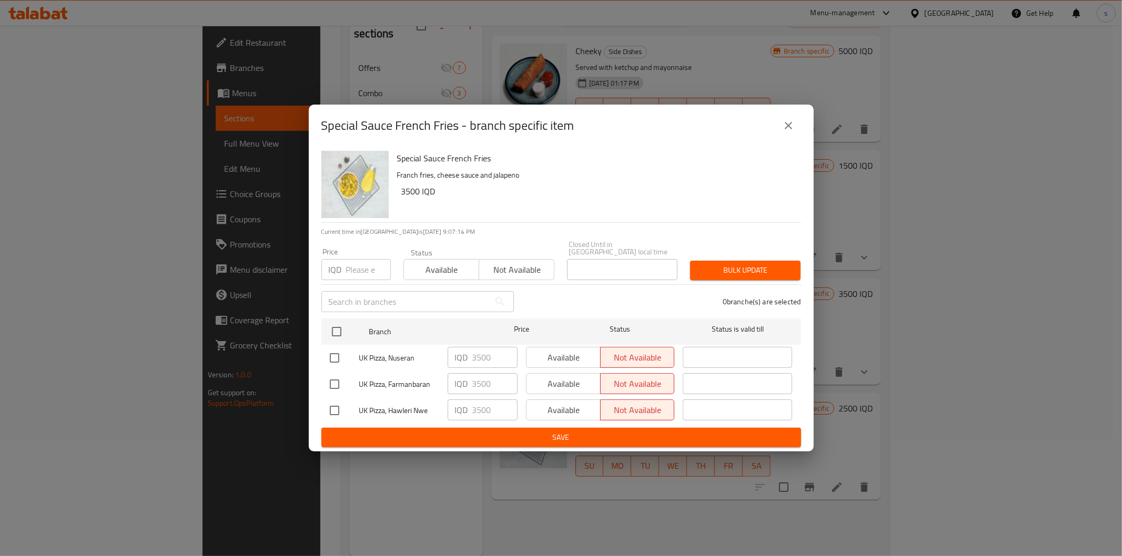
click at [794, 128] on icon "close" at bounding box center [788, 125] width 13 height 13
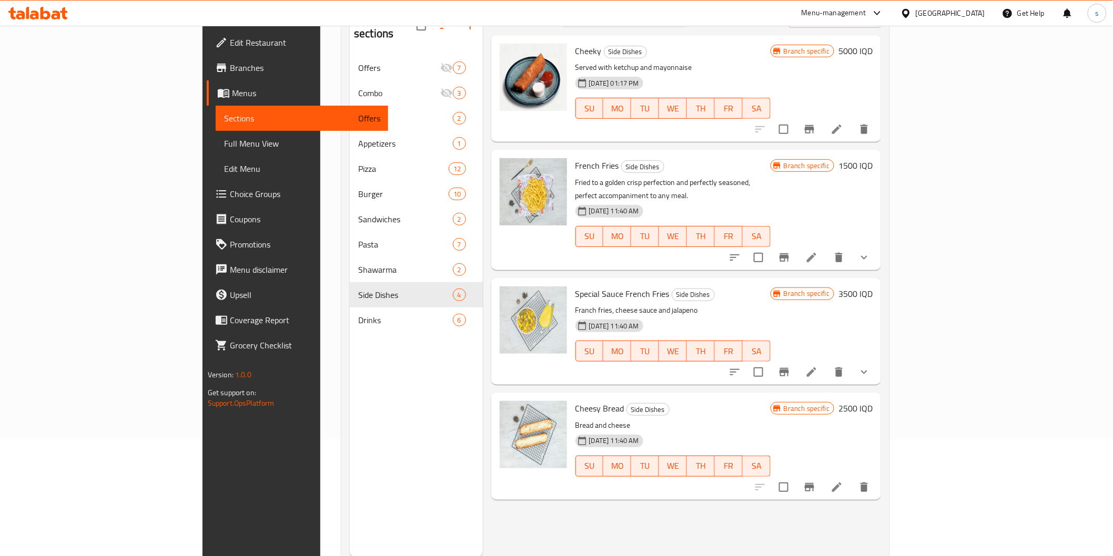
click at [230, 66] on span "Branches" at bounding box center [305, 68] width 150 height 13
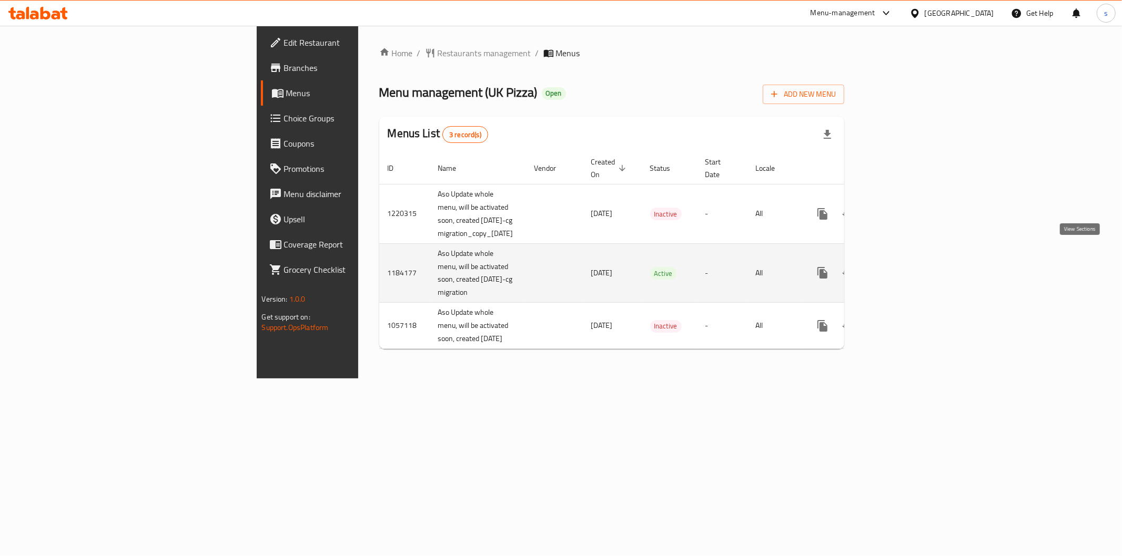
click at [905, 267] on icon "enhanced table" at bounding box center [898, 273] width 13 height 13
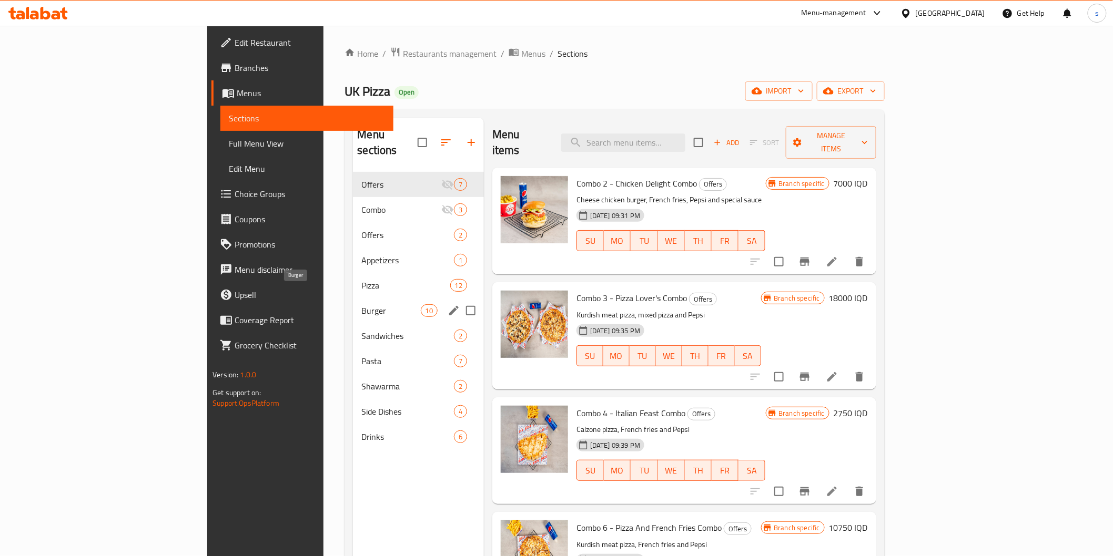
click at [361, 305] on span "Burger" at bounding box center [390, 311] width 59 height 13
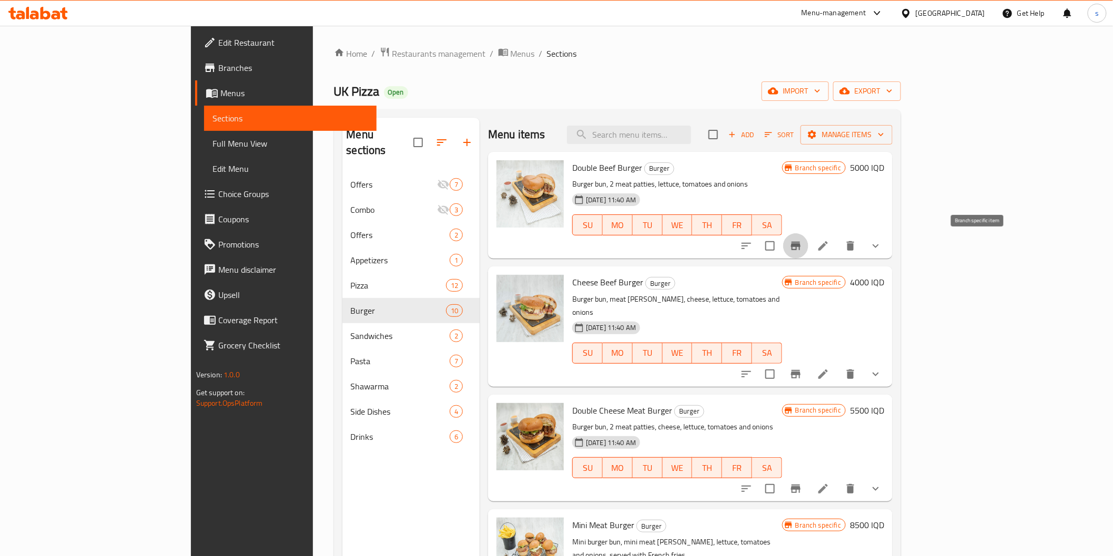
click at [802, 251] on icon "Branch-specific-item" at bounding box center [795, 246] width 13 height 13
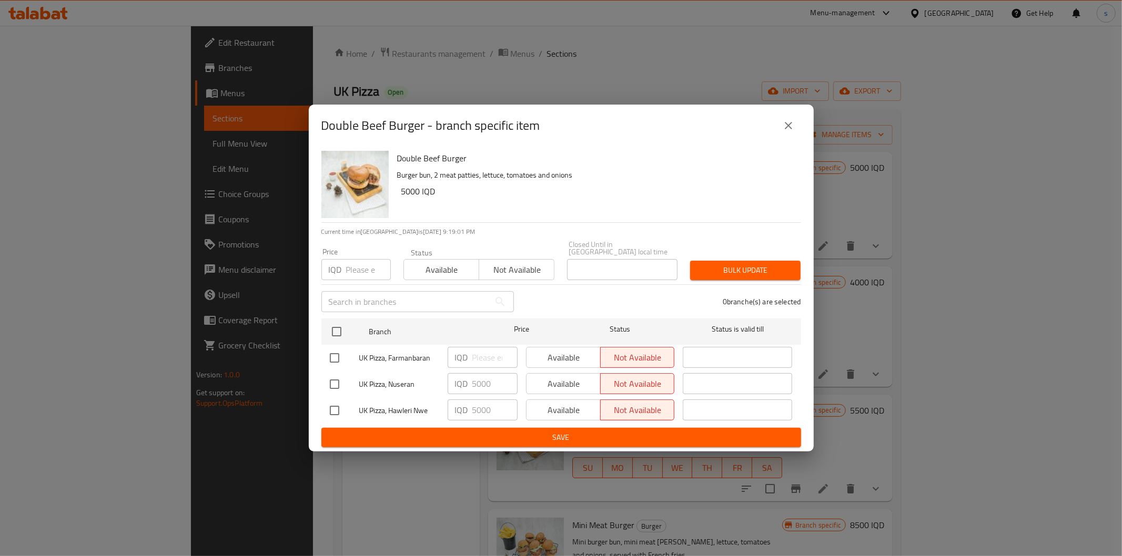
click at [793, 124] on icon "close" at bounding box center [788, 125] width 13 height 13
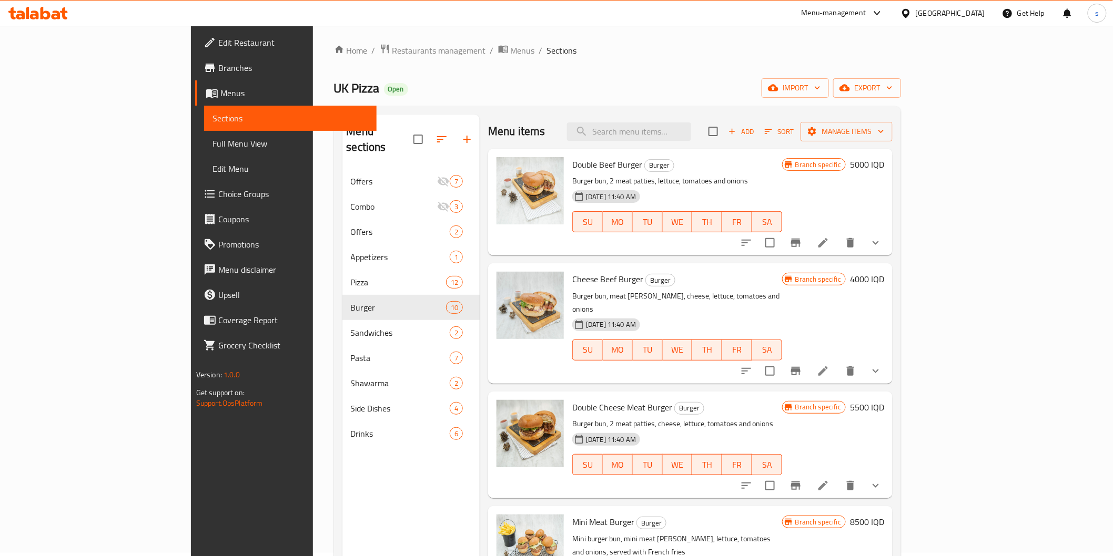
scroll to position [147, 0]
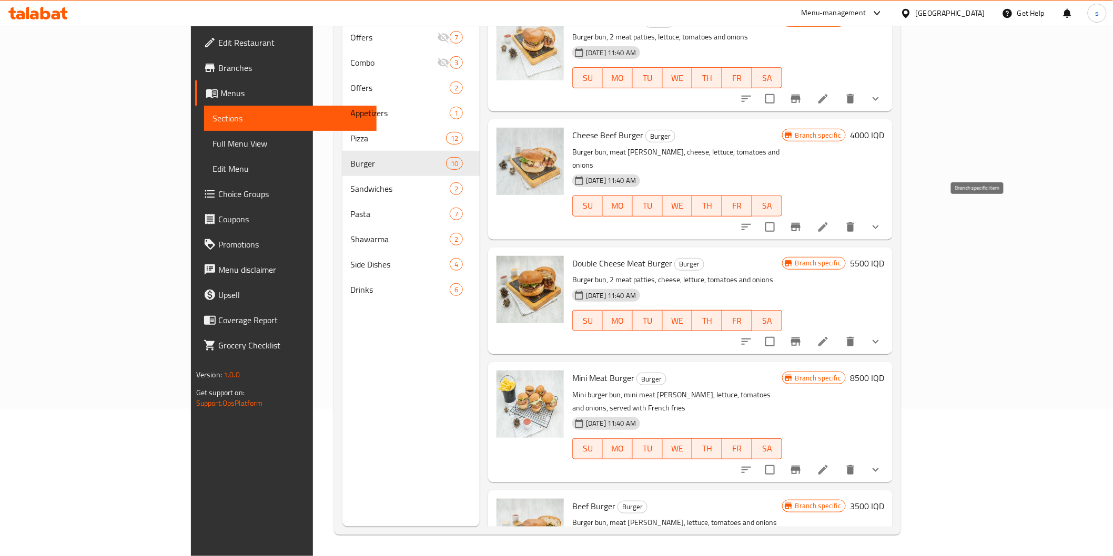
click at [808, 215] on button "Branch-specific-item" at bounding box center [795, 227] width 25 height 25
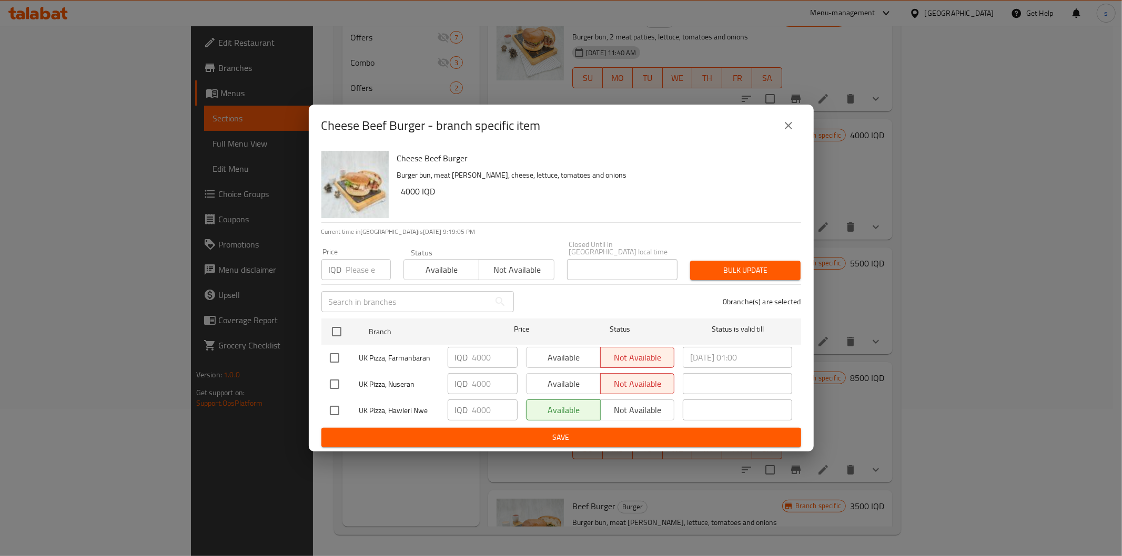
click at [409, 409] on span "UK Pizza, Hawleri Nwe" at bounding box center [399, 410] width 80 height 13
click at [788, 122] on button "close" at bounding box center [788, 125] width 25 height 25
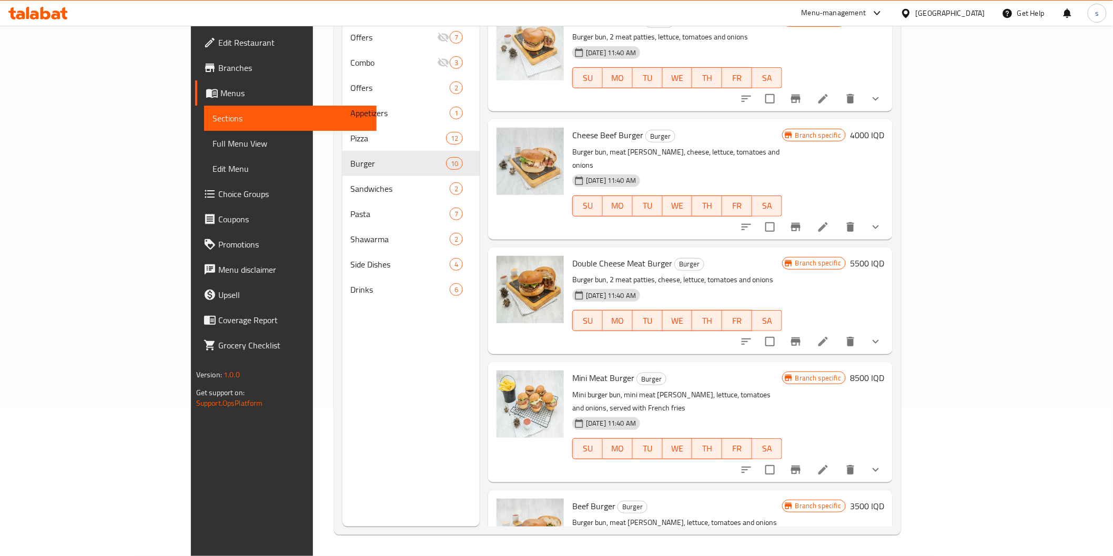
click at [572, 133] on span "Cheese Beef Burger" at bounding box center [607, 135] width 71 height 16
click at [802, 221] on icon "Branch-specific-item" at bounding box center [795, 227] width 13 height 13
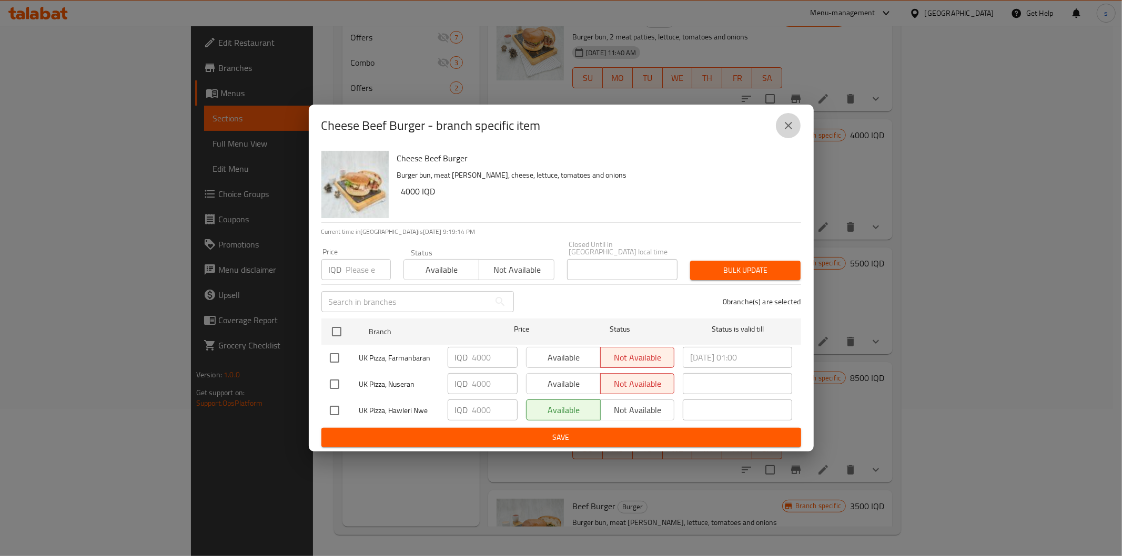
click at [785, 127] on icon "close" at bounding box center [788, 125] width 7 height 7
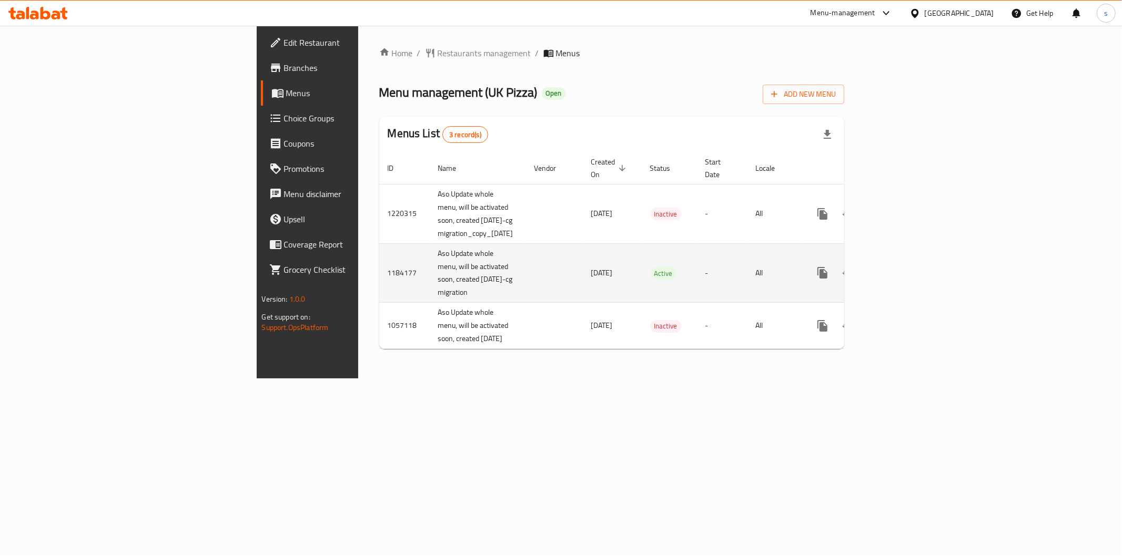
click at [905, 267] on icon "enhanced table" at bounding box center [898, 273] width 13 height 13
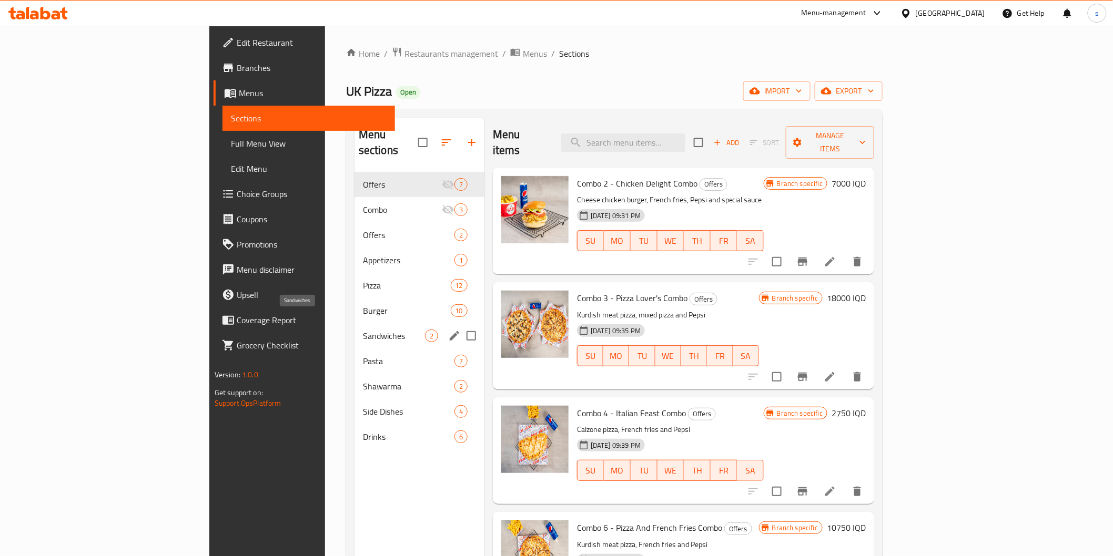
click at [363, 330] on span "Sandwiches" at bounding box center [394, 336] width 62 height 13
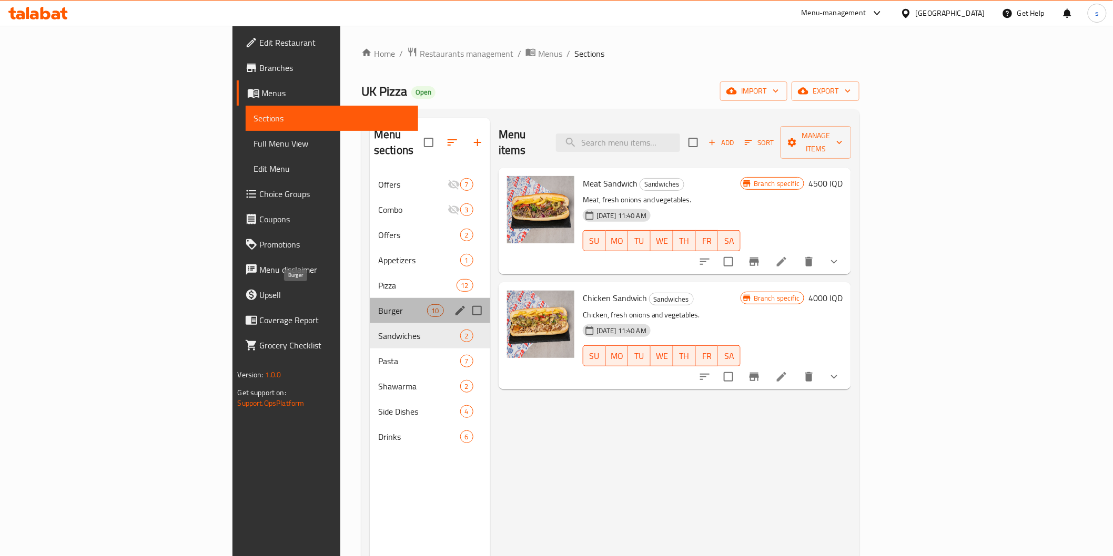
click at [378, 305] on span "Burger" at bounding box center [402, 311] width 49 height 13
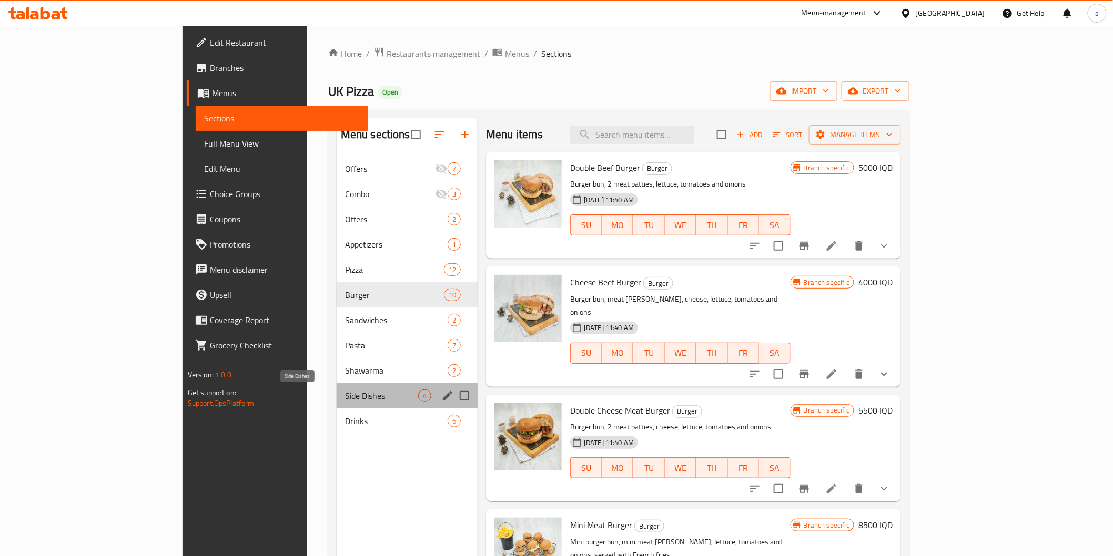
click at [345, 392] on span "Side Dishes" at bounding box center [381, 396] width 73 height 13
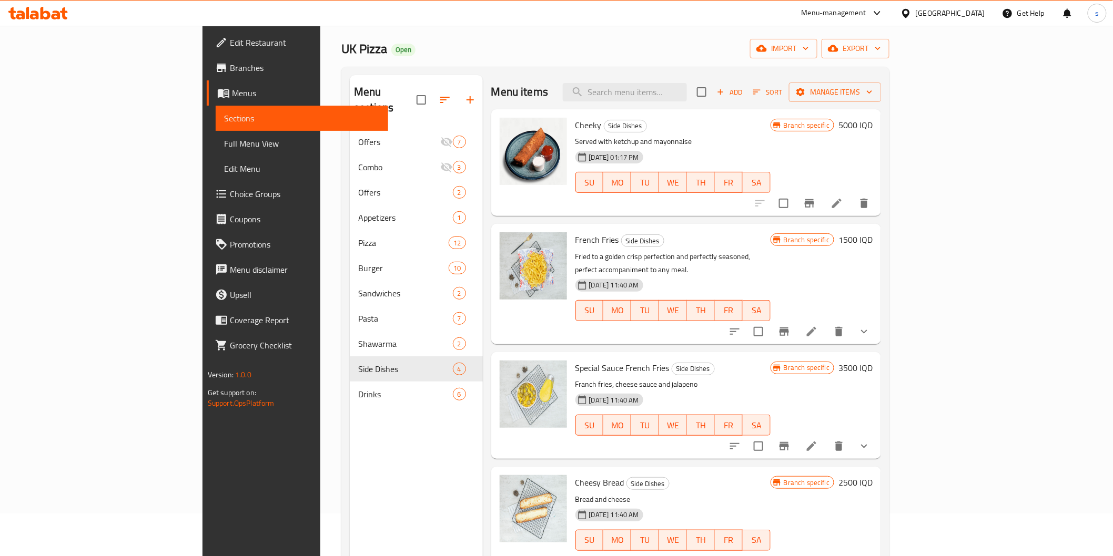
scroll to position [147, 0]
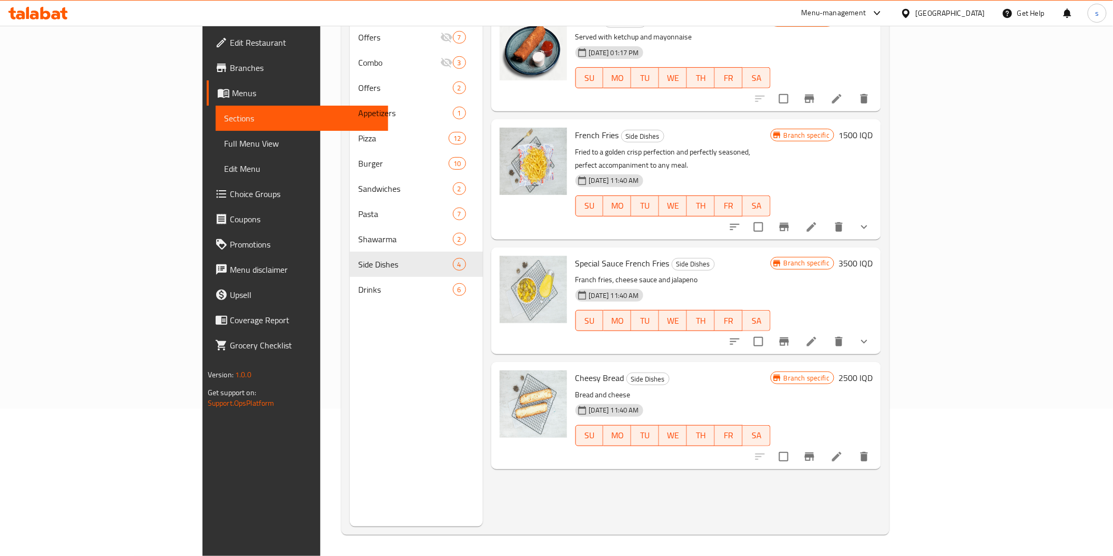
click at [790, 336] on icon "Branch-specific-item" at bounding box center [784, 342] width 13 height 13
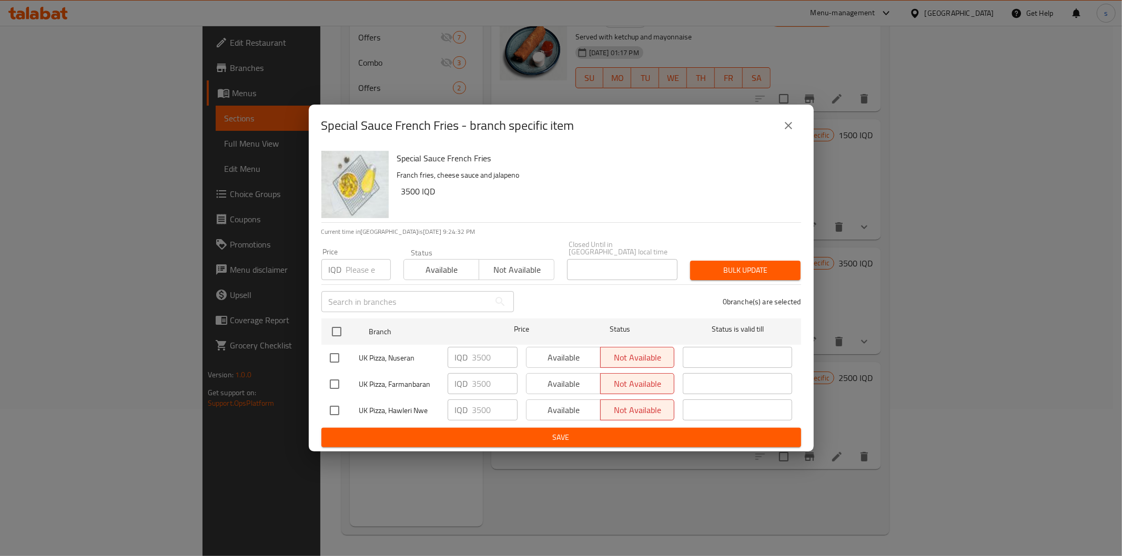
click at [791, 129] on icon "close" at bounding box center [788, 125] width 7 height 7
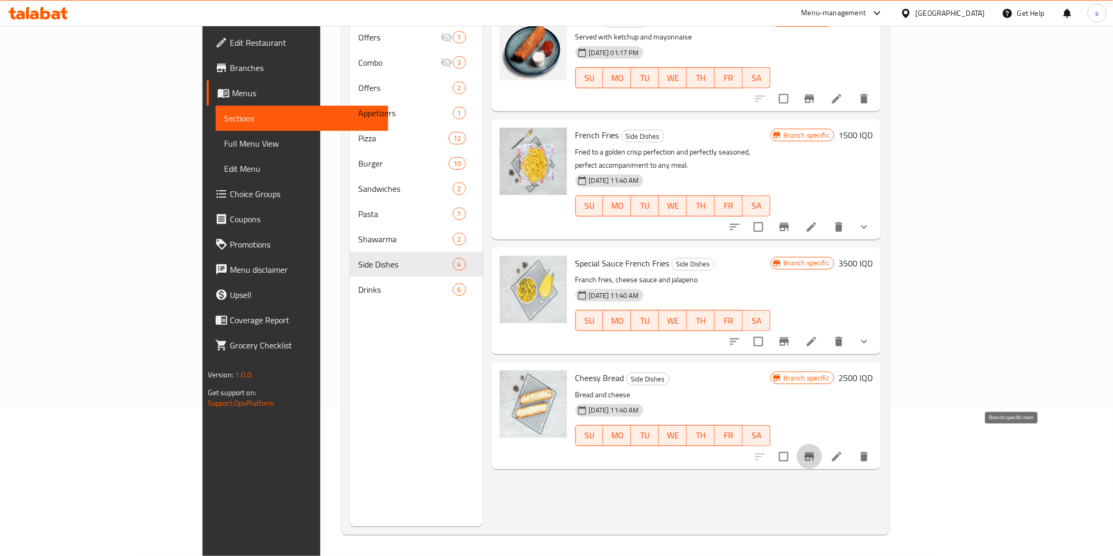
click at [814, 453] on icon "Branch-specific-item" at bounding box center [809, 457] width 9 height 8
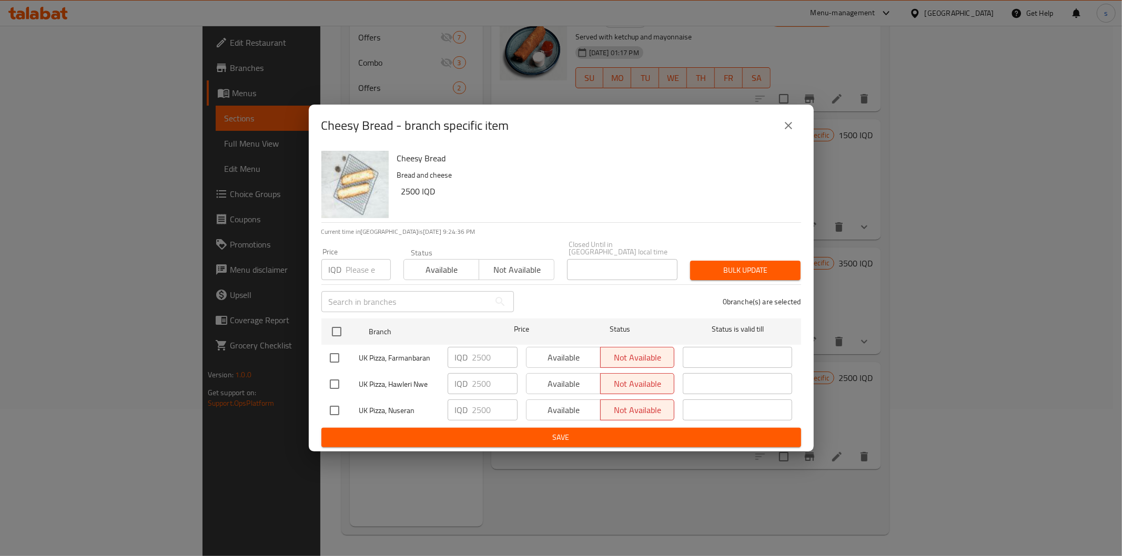
click at [794, 123] on button "close" at bounding box center [788, 125] width 25 height 25
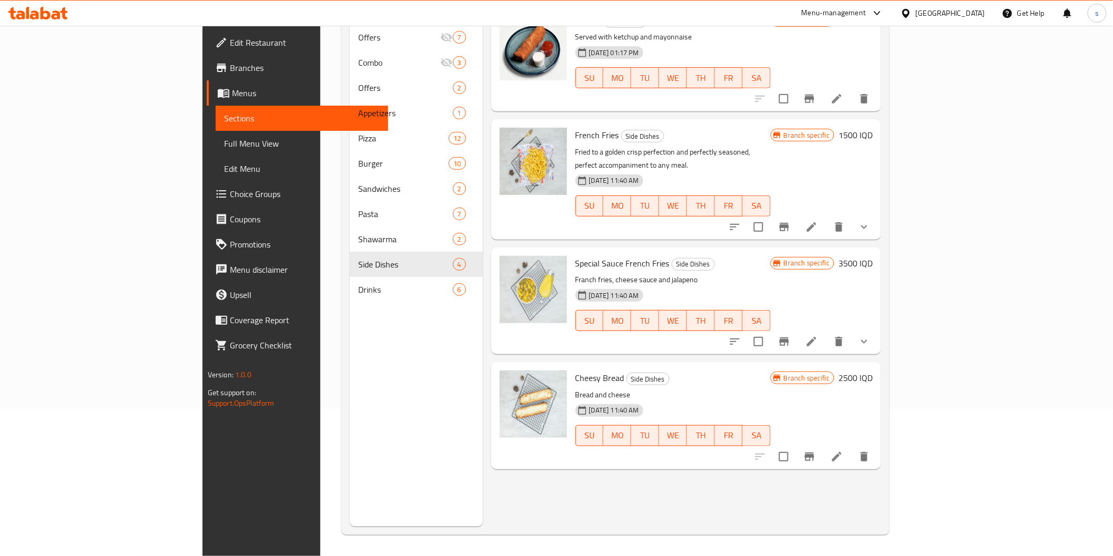
click at [789, 223] on icon "Branch-specific-item" at bounding box center [783, 227] width 9 height 8
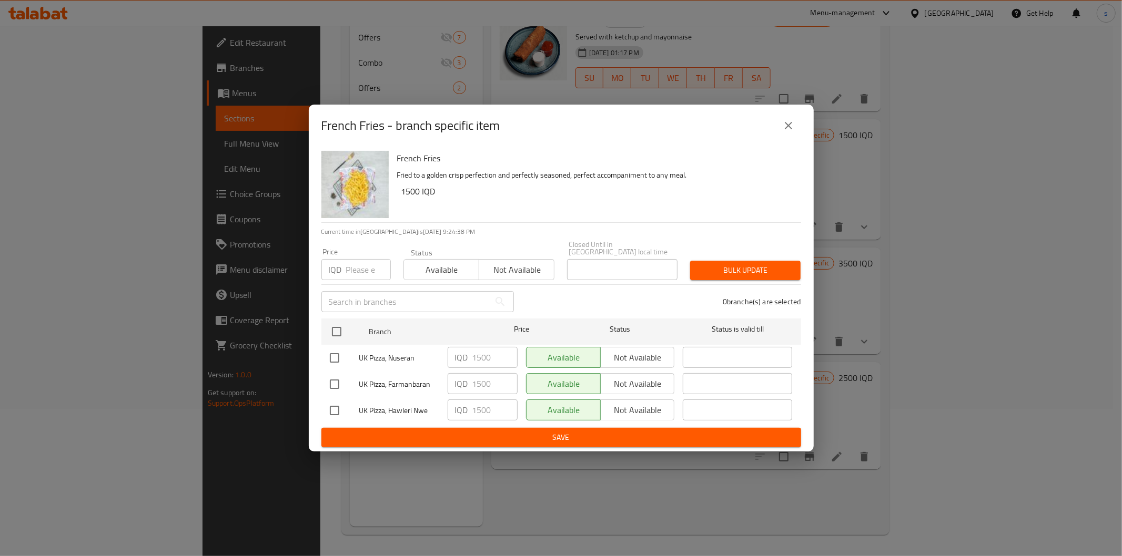
click at [774, 128] on div "French Fries - branch specific item" at bounding box center [561, 125] width 480 height 25
click at [778, 128] on button "close" at bounding box center [788, 125] width 25 height 25
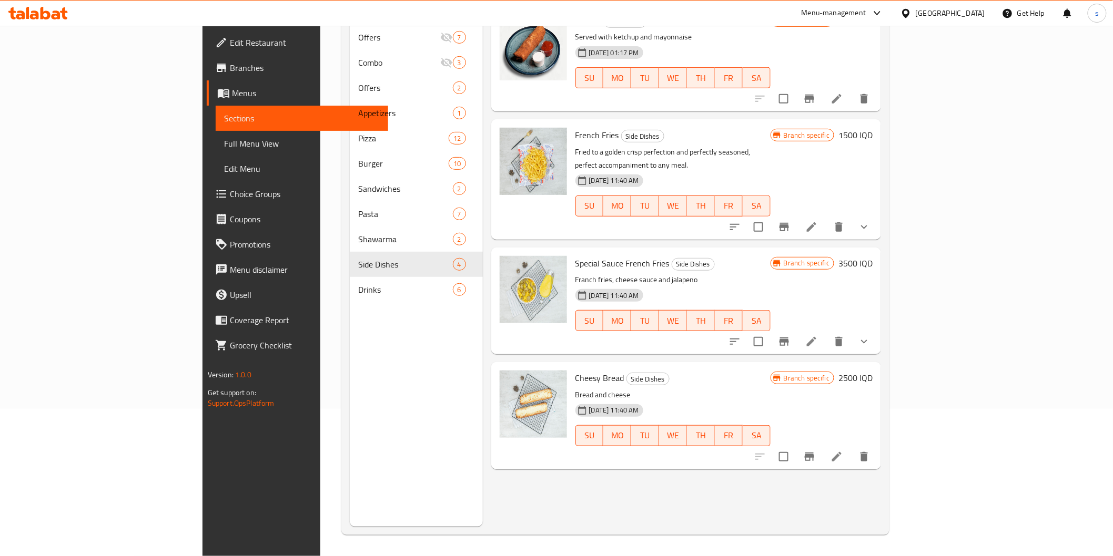
click at [814, 103] on icon "Branch-specific-item" at bounding box center [809, 99] width 9 height 8
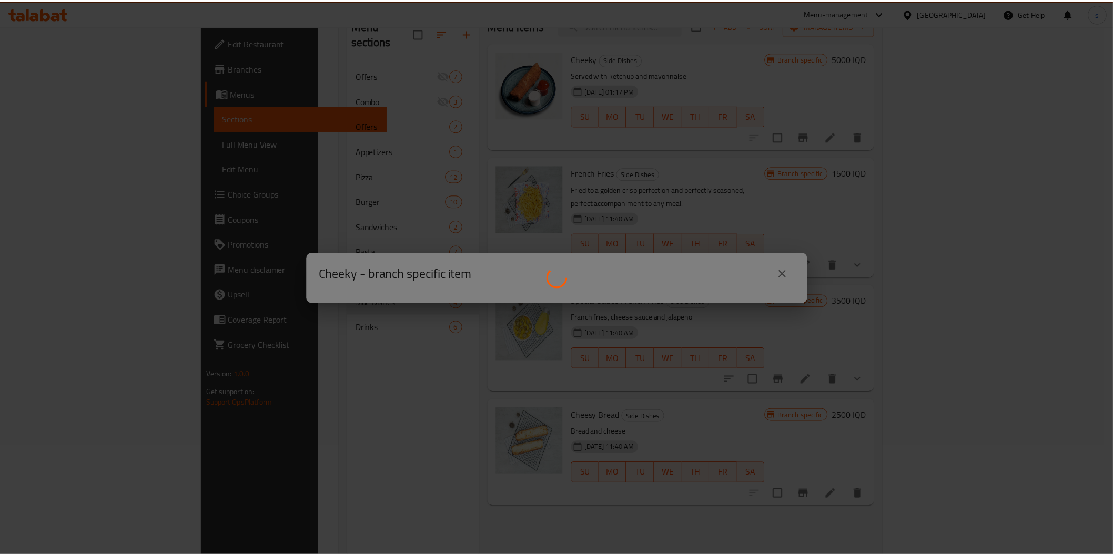
scroll to position [88, 0]
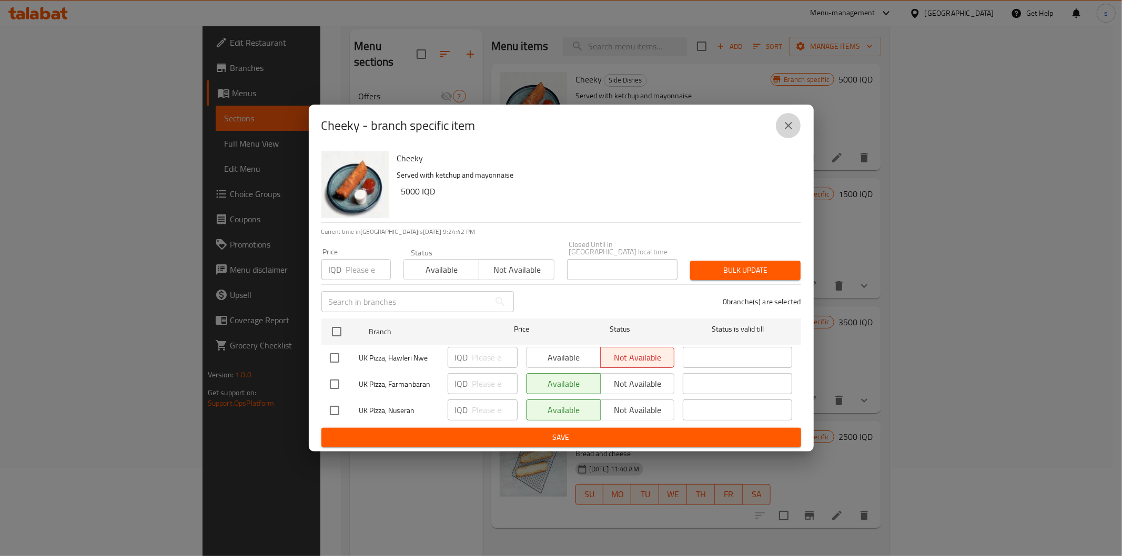
click at [793, 130] on icon "close" at bounding box center [788, 125] width 13 height 13
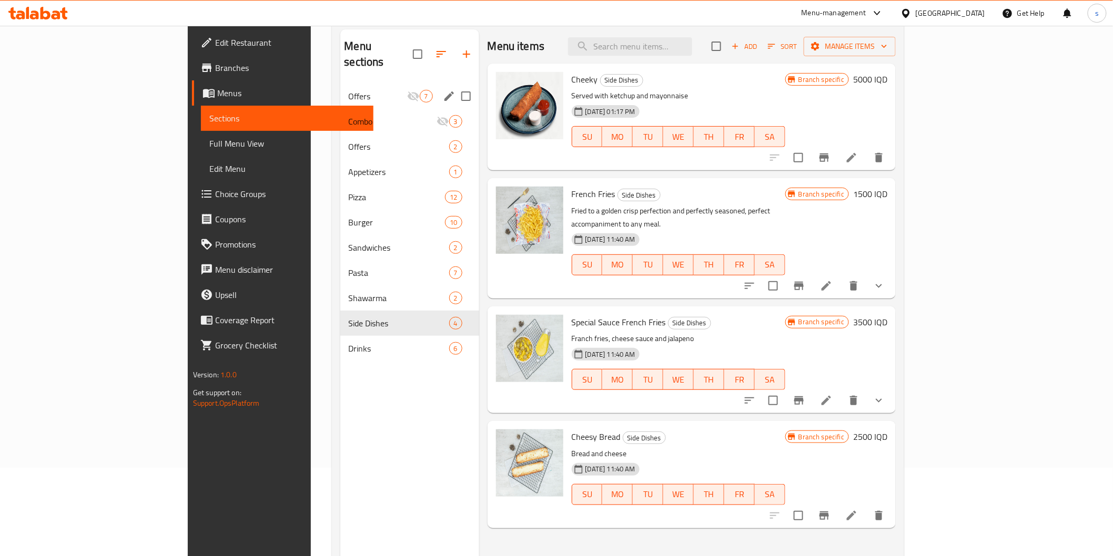
click at [340, 90] on div "Offers 7" at bounding box center [409, 96] width 139 height 25
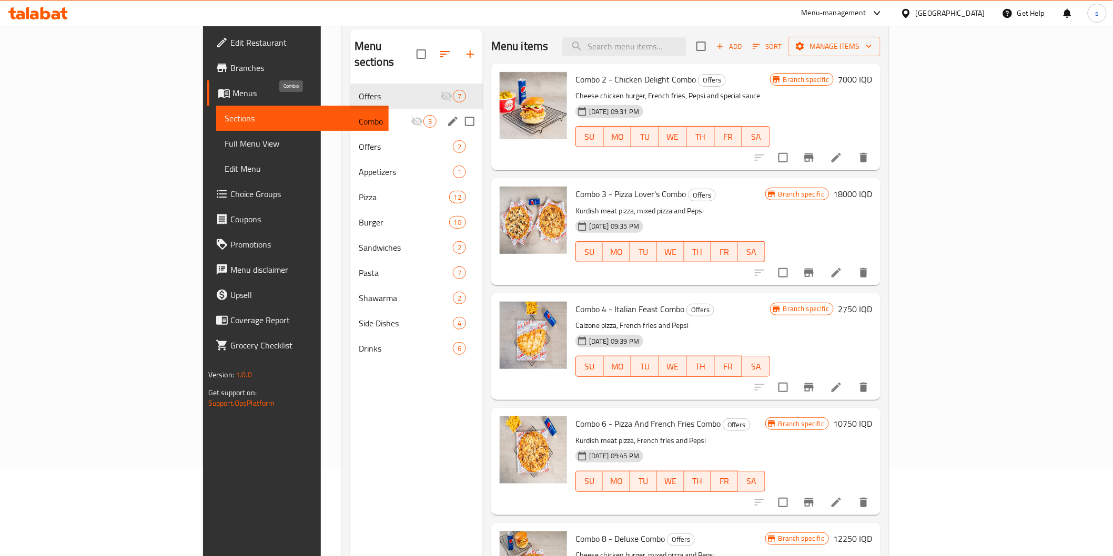
click at [359, 115] on span "Combo" at bounding box center [385, 121] width 52 height 13
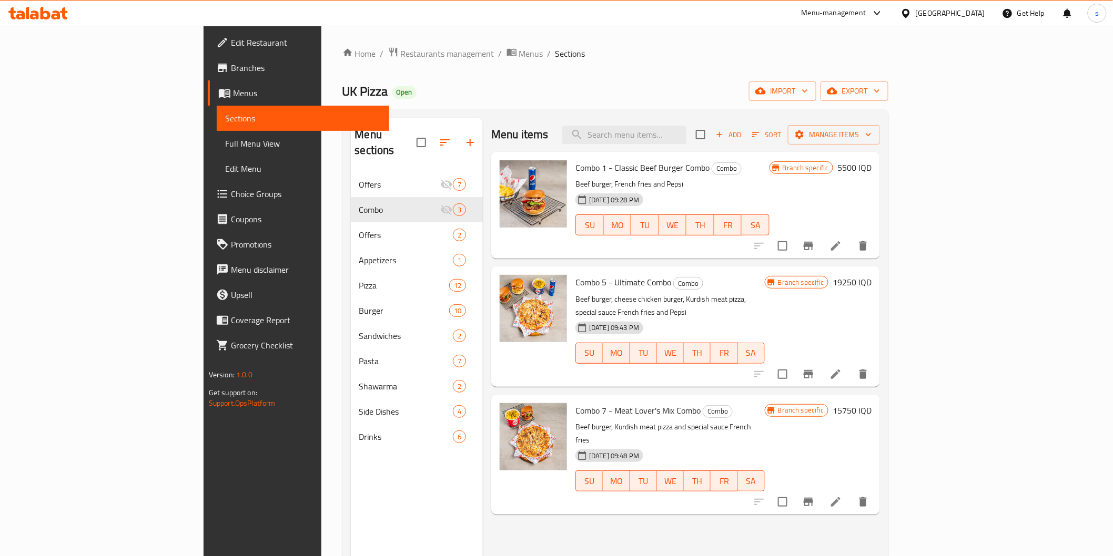
click at [690, 125] on div "Menu items Add Sort Manage items" at bounding box center [685, 135] width 389 height 34
click at [686, 134] on input "search" at bounding box center [624, 135] width 124 height 18
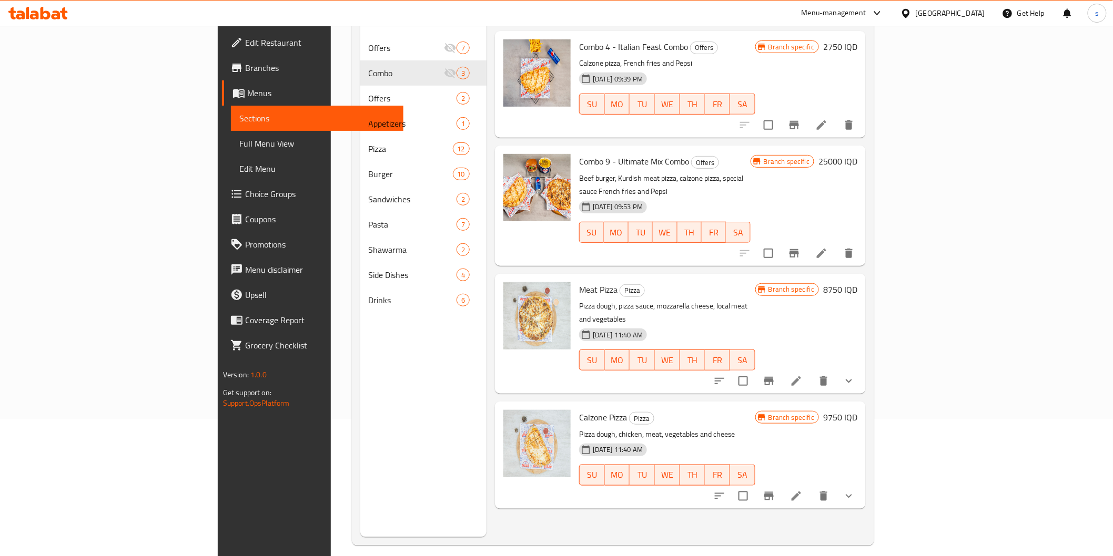
scroll to position [147, 0]
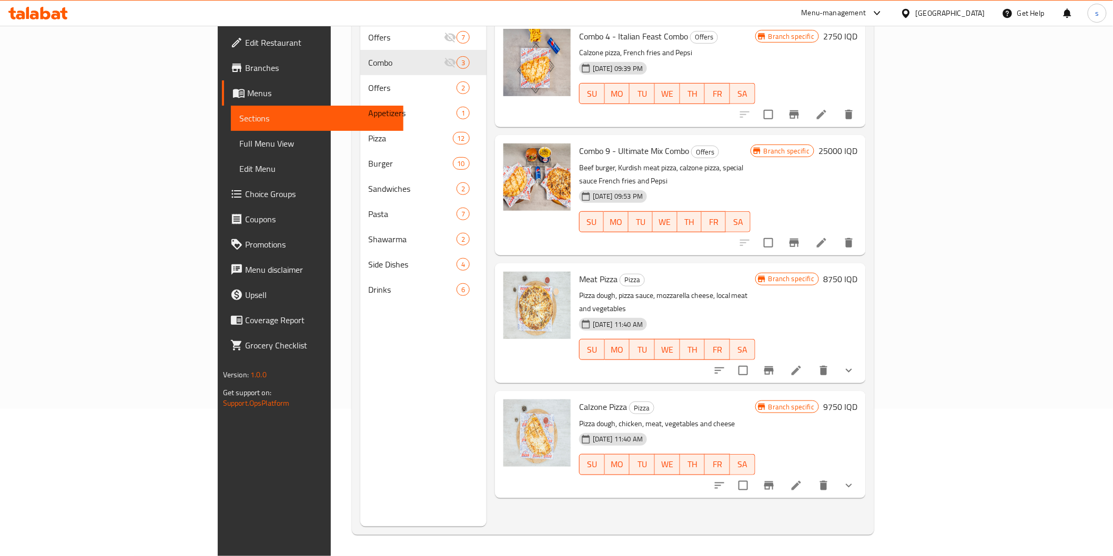
type input "cal"
click at [775, 480] on icon "Branch-specific-item" at bounding box center [769, 486] width 13 height 13
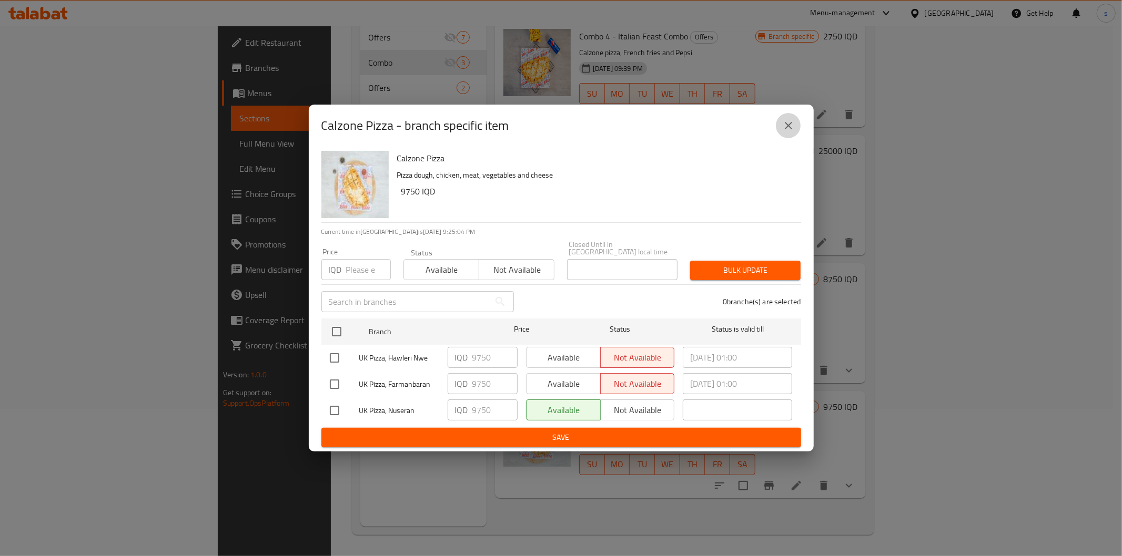
click at [785, 136] on button "close" at bounding box center [788, 125] width 25 height 25
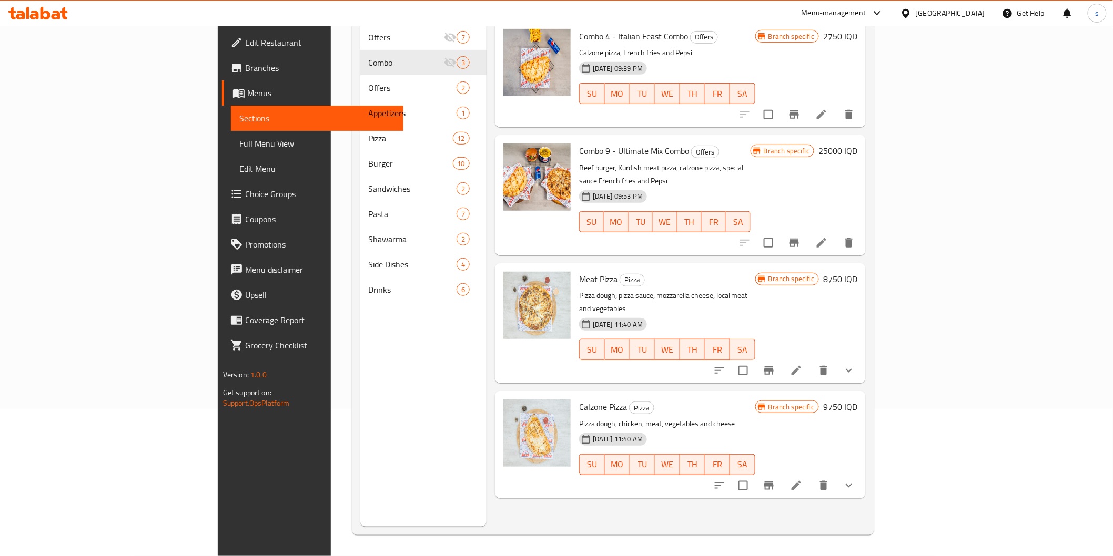
click at [245, 66] on span "Branches" at bounding box center [320, 68] width 150 height 13
